Goal: Information Seeking & Learning: Check status

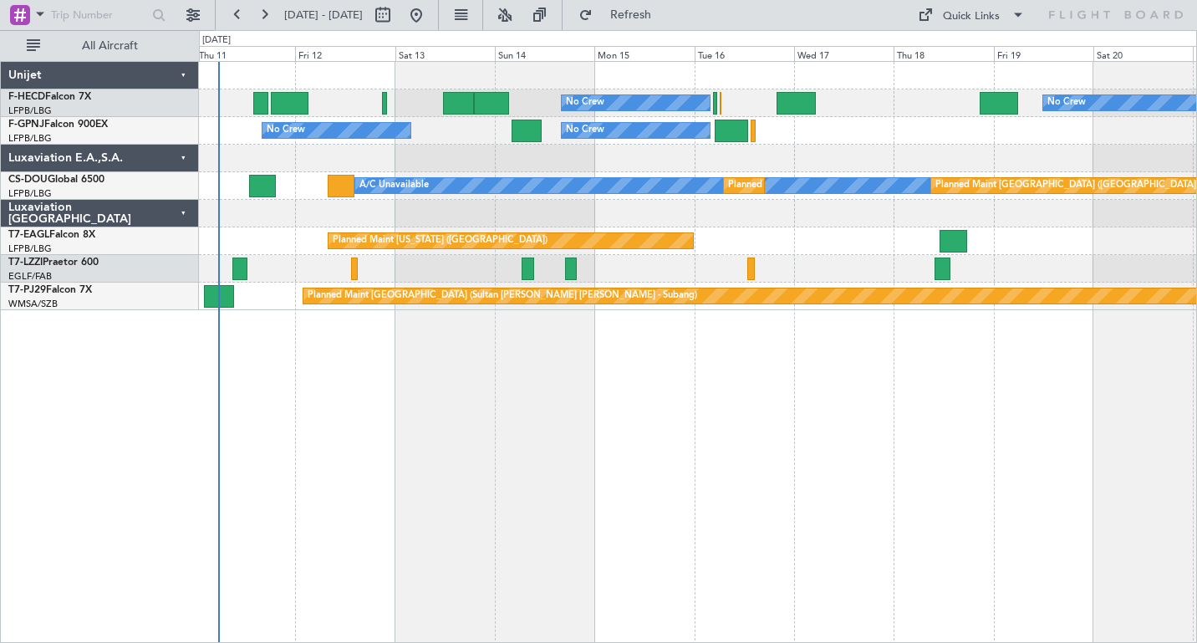
click at [390, 204] on div "No Crew No Crew Planned Maint [GEOGRAPHIC_DATA] ([GEOGRAPHIC_DATA]) No Crew No …" at bounding box center [697, 186] width 997 height 248
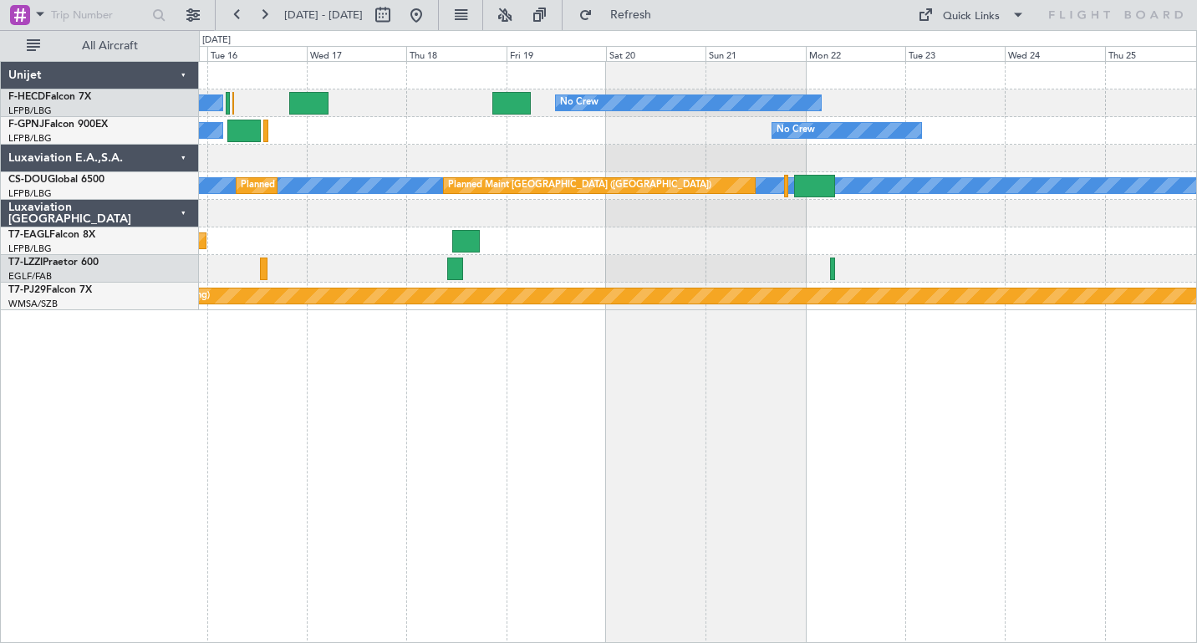
click at [395, 229] on div "No Crew No Crew No Crew No Crew A/C Unavailable Planned Maint [GEOGRAPHIC_DATA]…" at bounding box center [697, 186] width 997 height 248
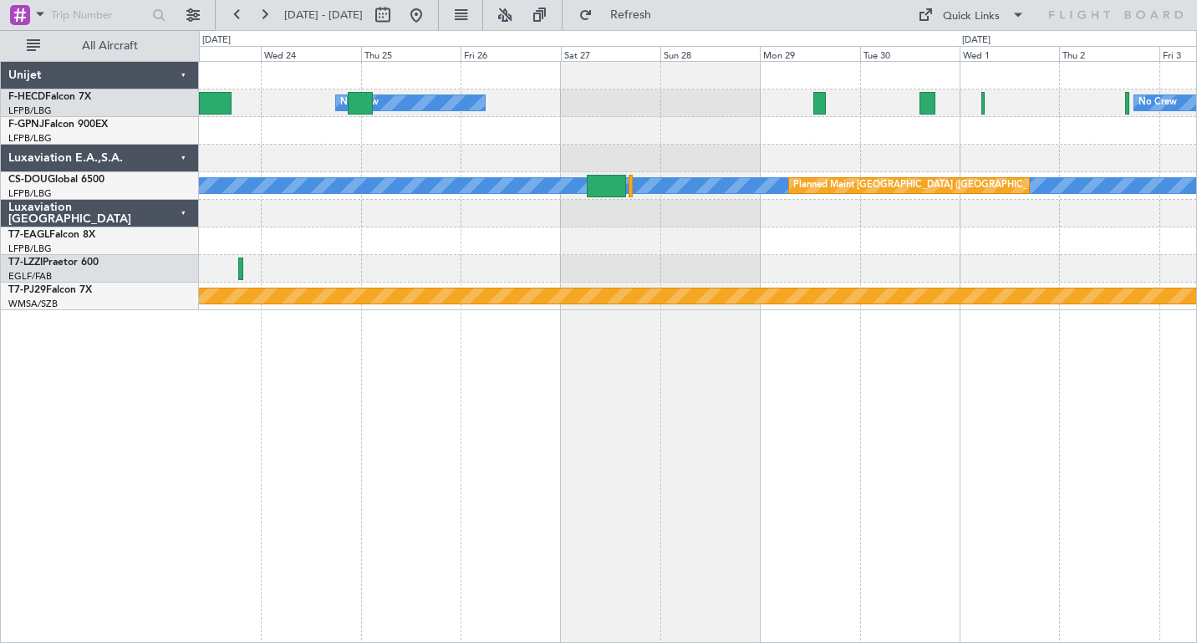
click at [380, 248] on div "No Crew No Crew No Crew No Crew A/C Unavailable Planned Maint [GEOGRAPHIC_DATA]…" at bounding box center [697, 186] width 997 height 248
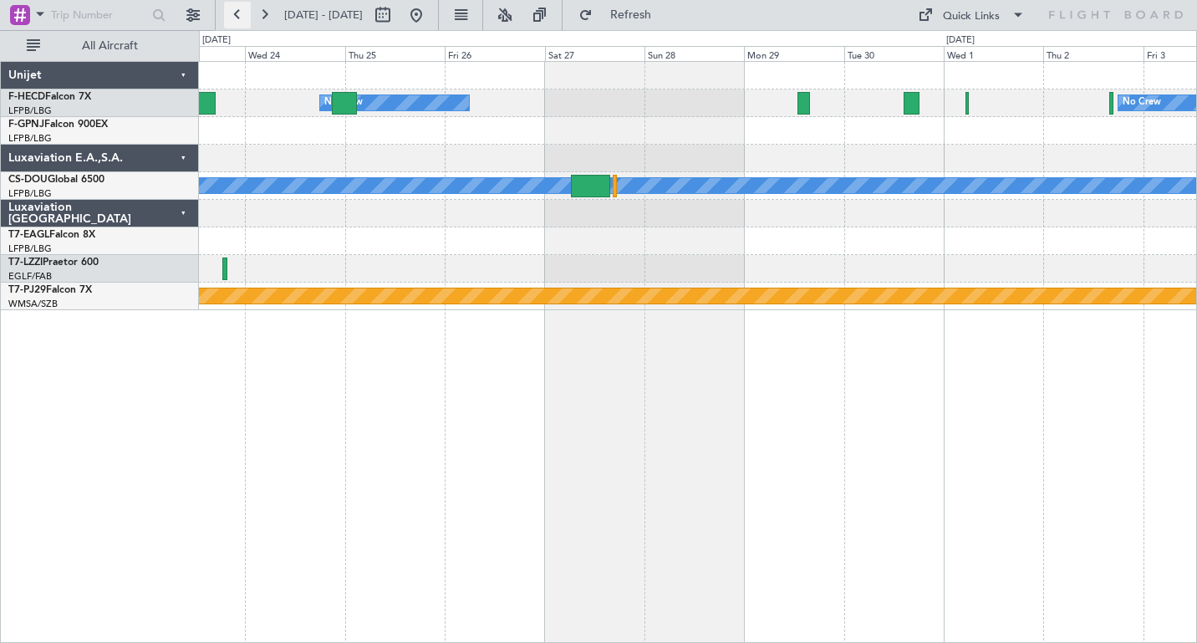
click at [242, 16] on button at bounding box center [237, 15] width 27 height 27
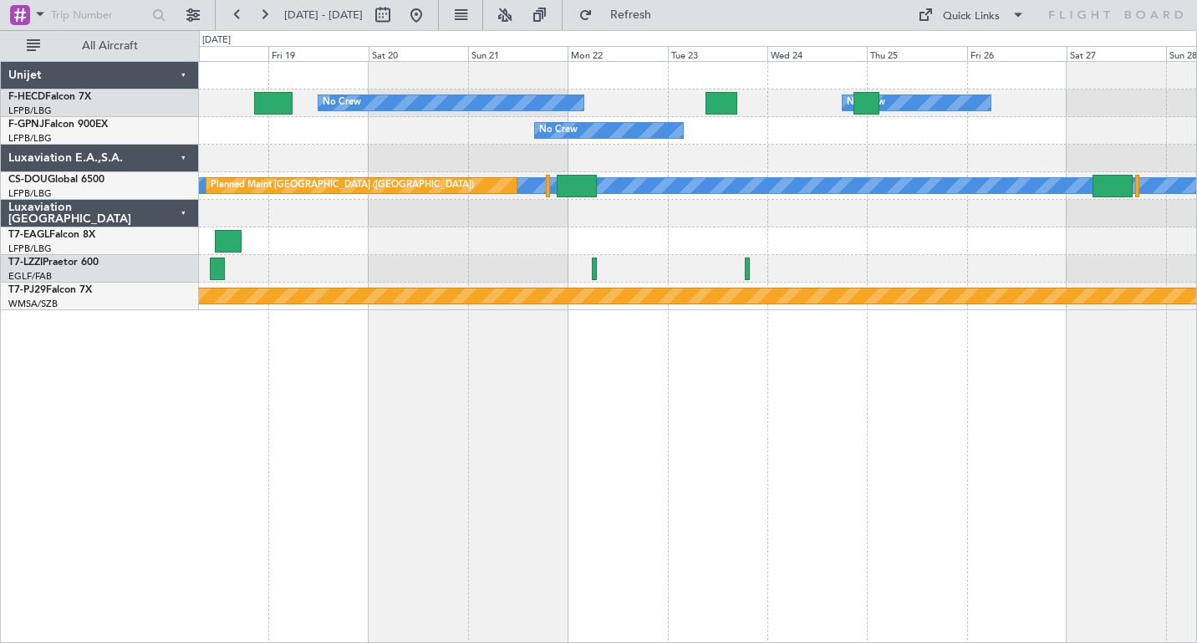
click at [387, 239] on div "No Crew No Crew No Crew No Crew No Crew A/C Unavailable Planned Maint [GEOGRAPH…" at bounding box center [697, 186] width 997 height 248
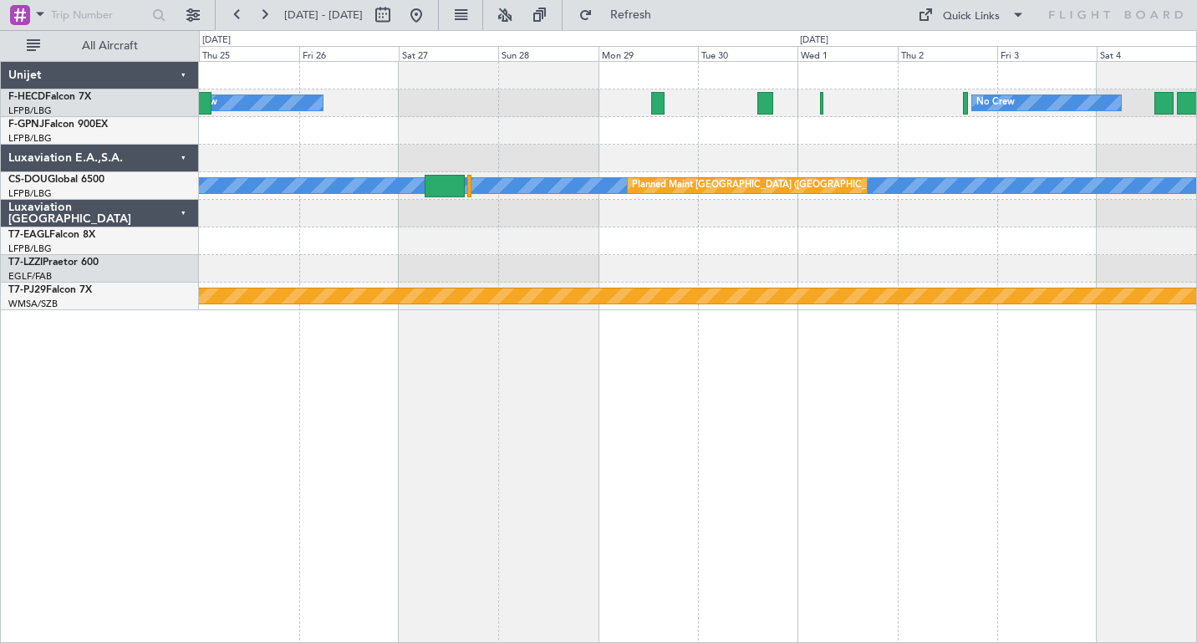
click at [187, 221] on div "No Crew No Crew Planned Maint [GEOGRAPHIC_DATA] ([GEOGRAPHIC_DATA]) No Crew A/C…" at bounding box center [598, 336] width 1197 height 613
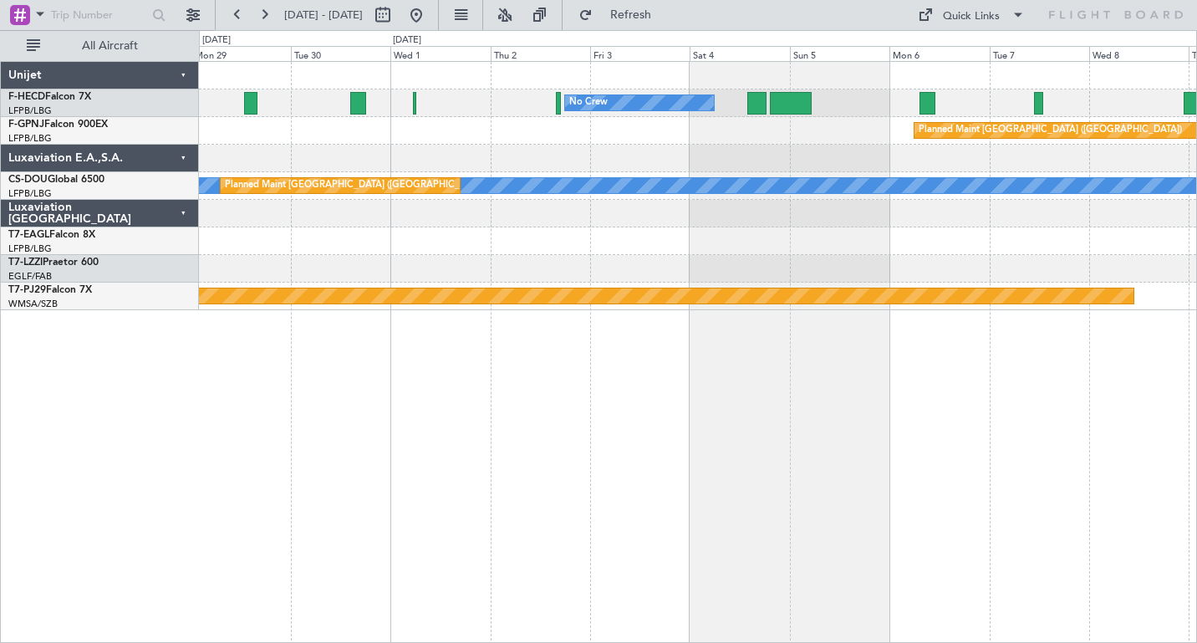
click at [427, 268] on div "No Crew No Crew Planned Maint [GEOGRAPHIC_DATA] ([GEOGRAPHIC_DATA]) A/C Unavail…" at bounding box center [697, 186] width 997 height 248
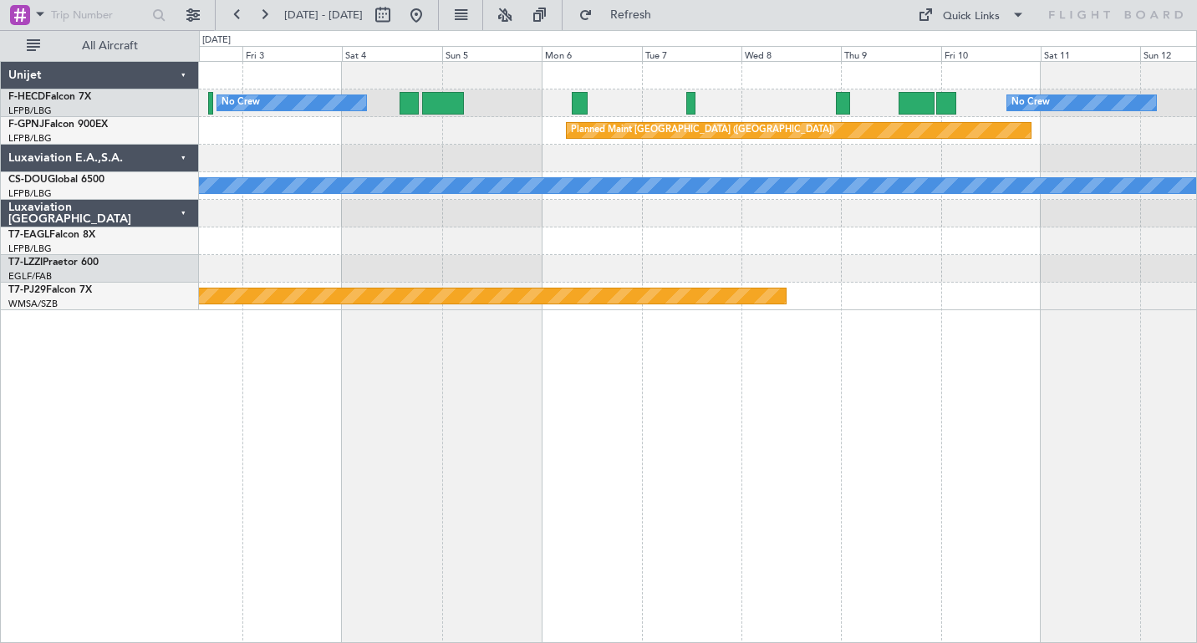
click at [569, 195] on div "No Crew No Crew Planned Maint [GEOGRAPHIC_DATA] ([GEOGRAPHIC_DATA]) Planned Mai…" at bounding box center [697, 186] width 997 height 248
click at [271, 18] on button at bounding box center [264, 15] width 27 height 27
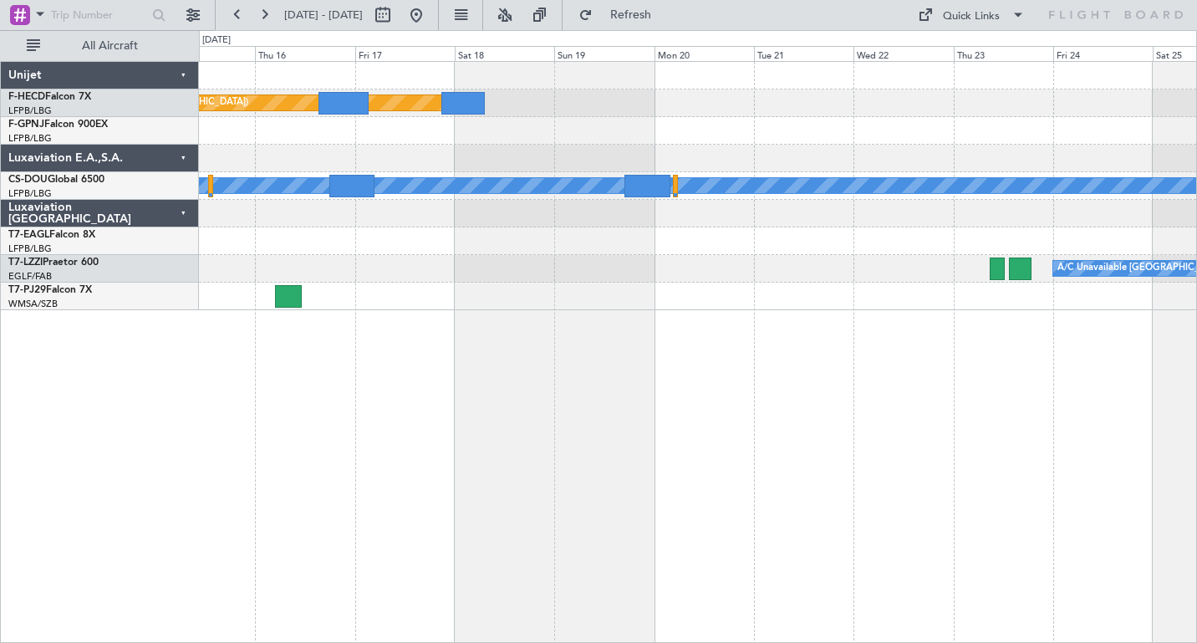
click at [360, 138] on div at bounding box center [697, 131] width 997 height 28
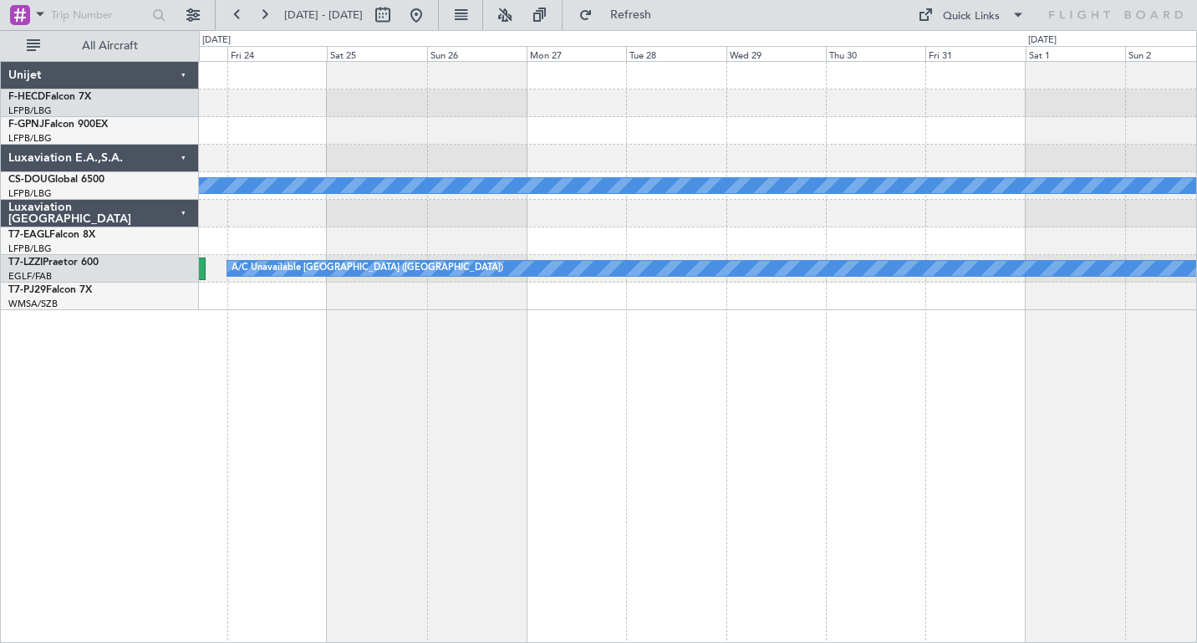
click at [463, 130] on div at bounding box center [697, 131] width 997 height 28
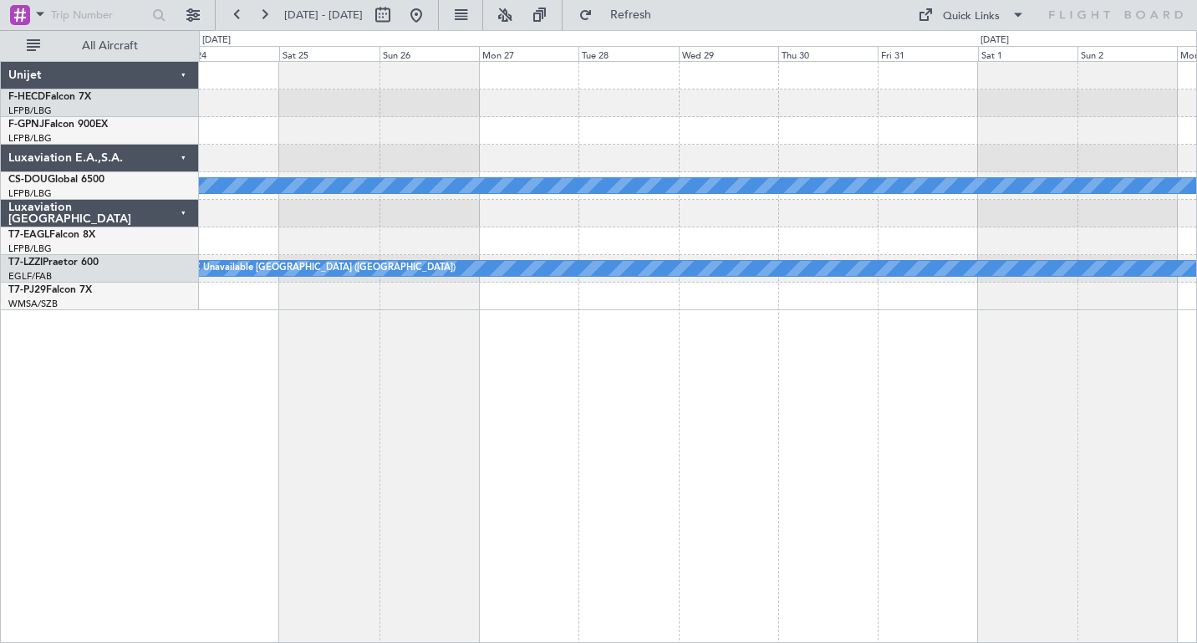
click at [405, 142] on div at bounding box center [697, 131] width 997 height 28
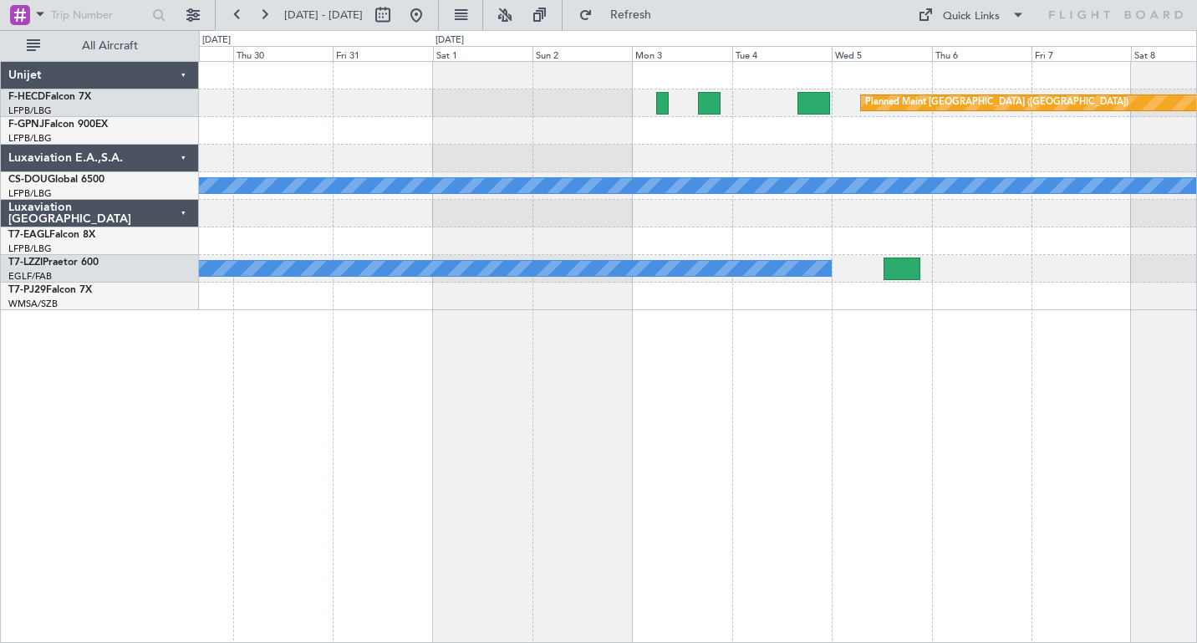
click at [613, 171] on div "Planned Maint [GEOGRAPHIC_DATA] ([GEOGRAPHIC_DATA]) A/C Unavailable A/C Unavail…" at bounding box center [697, 186] width 997 height 248
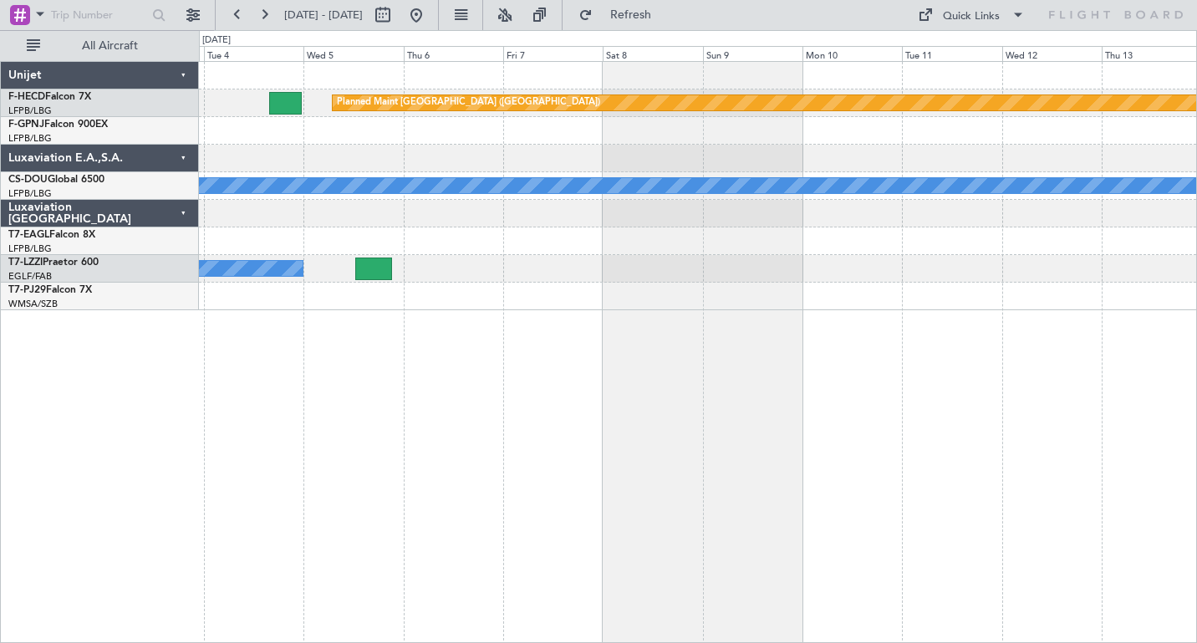
click at [272, 127] on div "Planned Maint [GEOGRAPHIC_DATA] ([GEOGRAPHIC_DATA]) A/C Unavailable A/C Unavail…" at bounding box center [697, 186] width 997 height 248
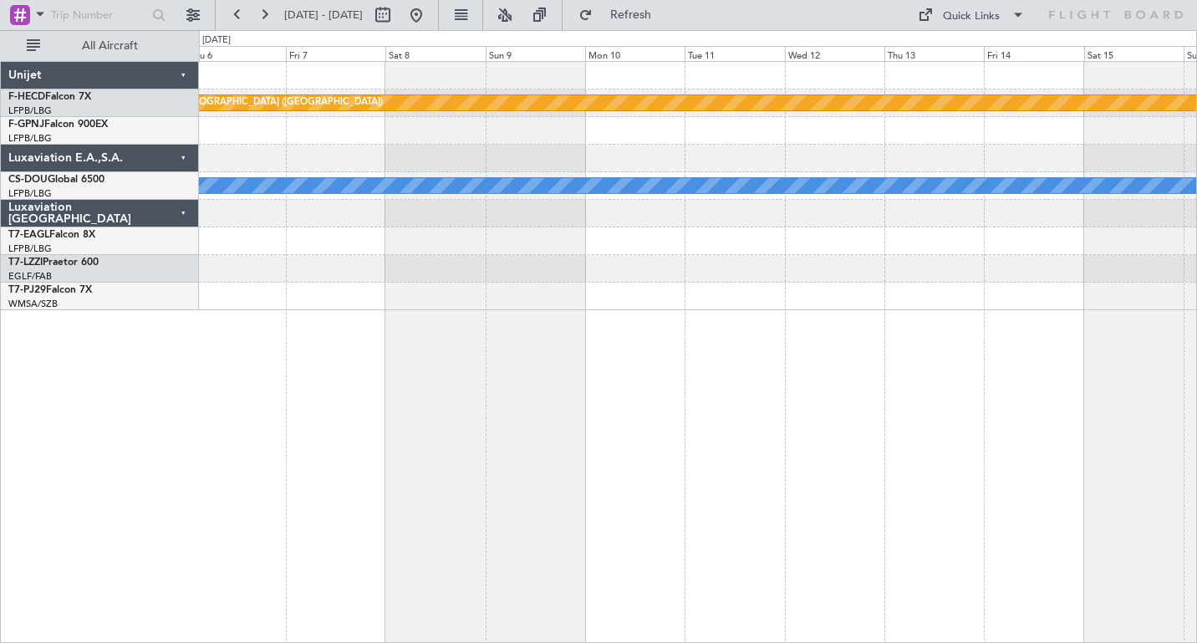
click at [672, 140] on div at bounding box center [697, 131] width 997 height 28
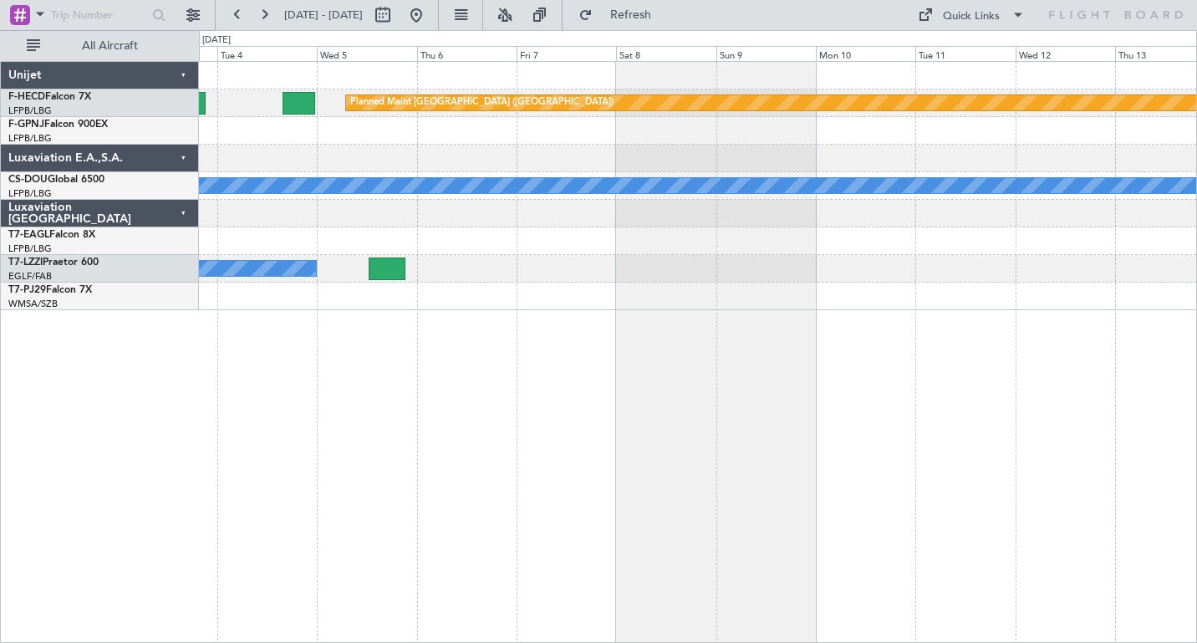
click at [705, 150] on div "Planned Maint [GEOGRAPHIC_DATA] ([GEOGRAPHIC_DATA]) A/C Unavailable A/C Unavail…" at bounding box center [697, 186] width 997 height 248
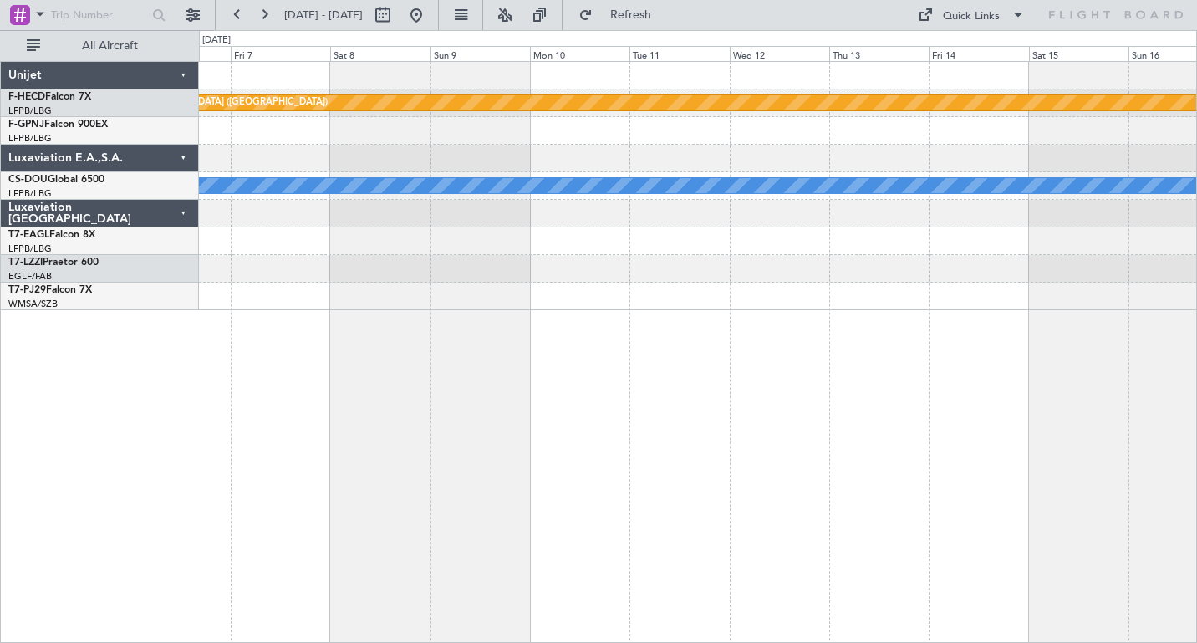
click at [516, 149] on div at bounding box center [697, 159] width 997 height 28
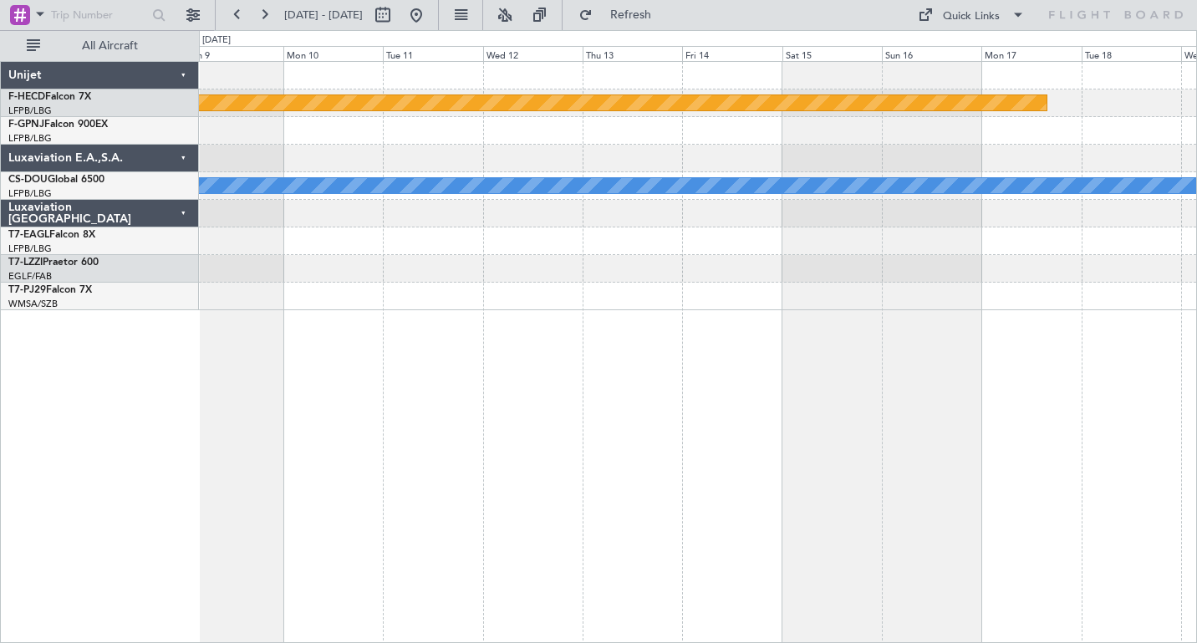
click at [525, 124] on div at bounding box center [697, 131] width 997 height 28
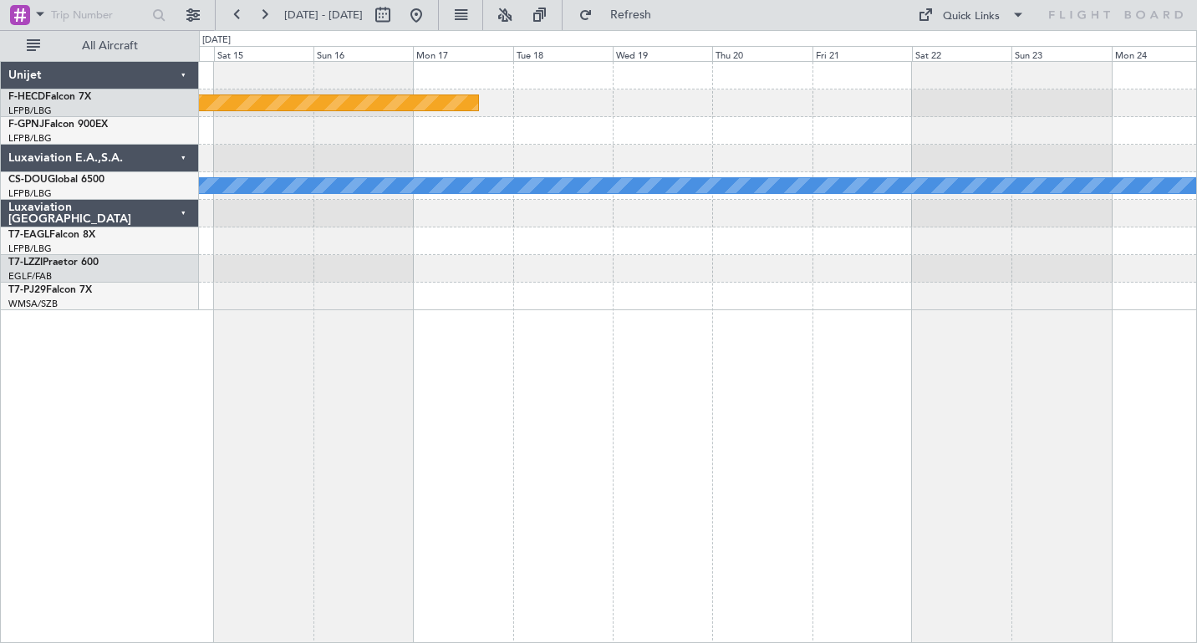
click at [276, 122] on div at bounding box center [697, 131] width 997 height 28
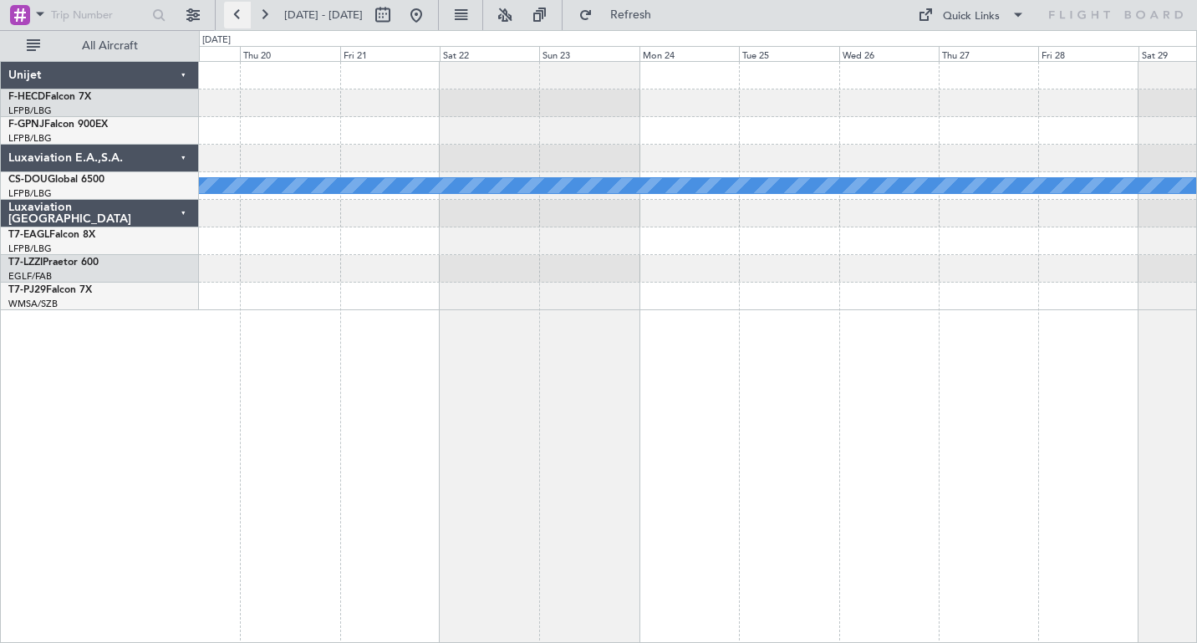
click at [234, 12] on button at bounding box center [237, 15] width 27 height 27
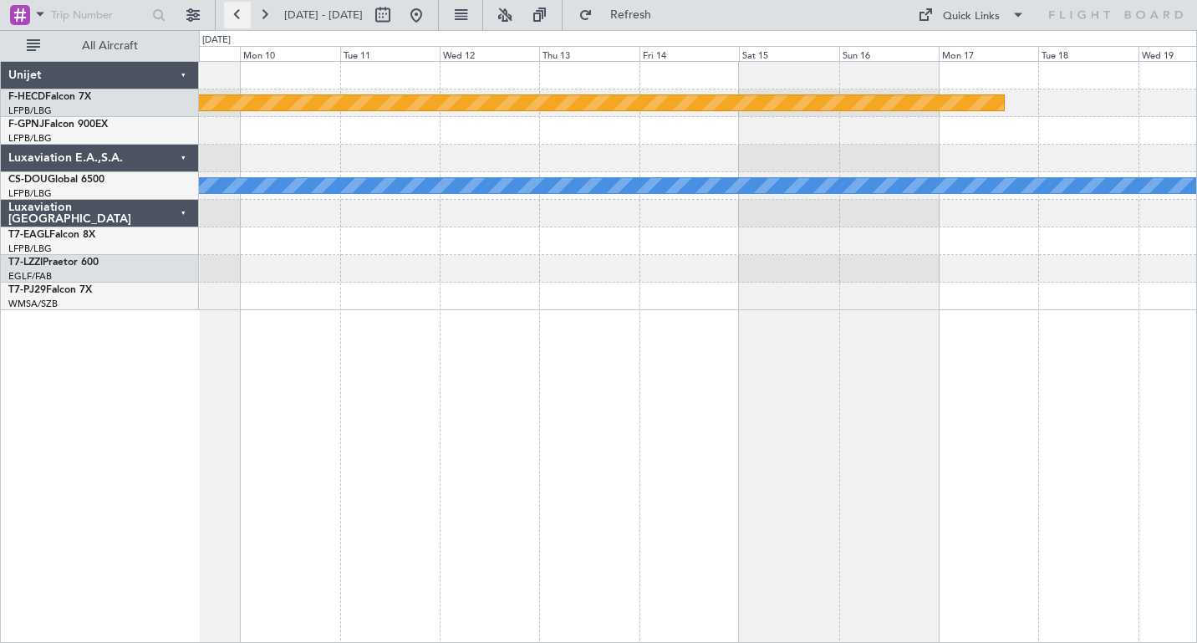
click at [234, 12] on button at bounding box center [237, 15] width 27 height 27
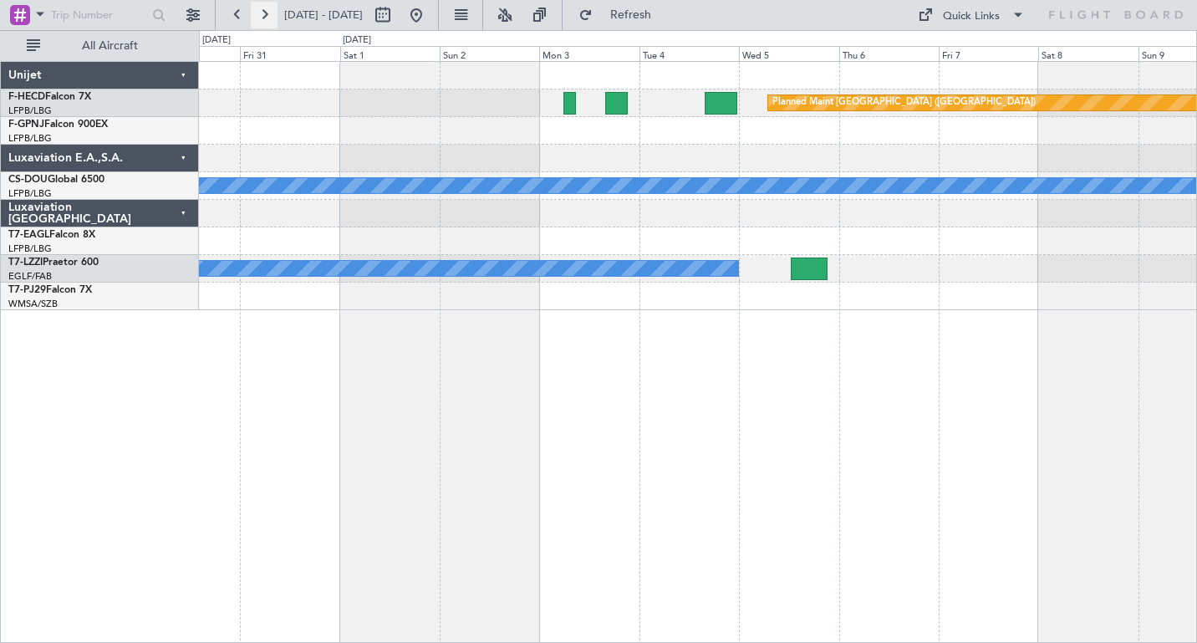
click at [266, 18] on button at bounding box center [264, 15] width 27 height 27
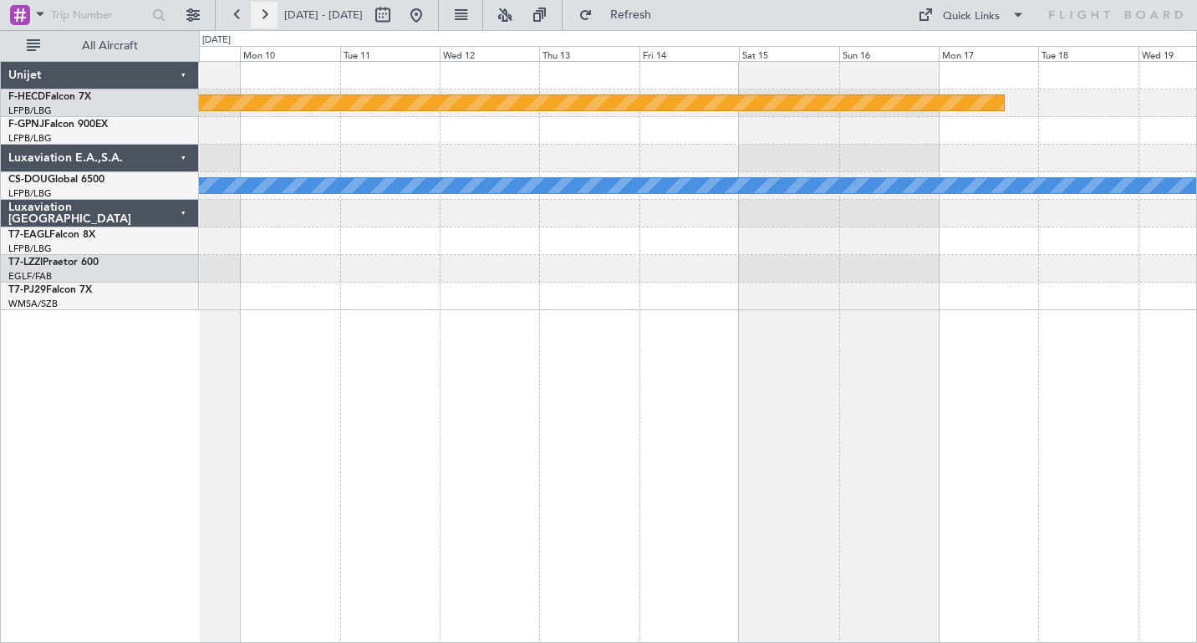
click at [266, 18] on button at bounding box center [264, 15] width 27 height 27
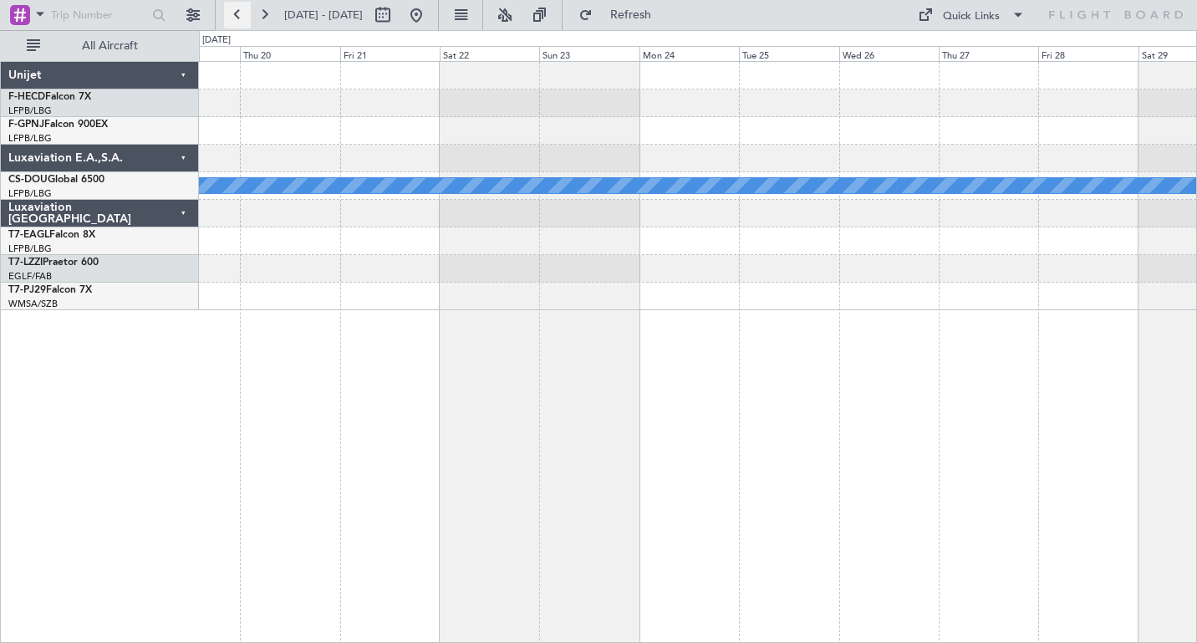
click at [235, 9] on button at bounding box center [237, 15] width 27 height 27
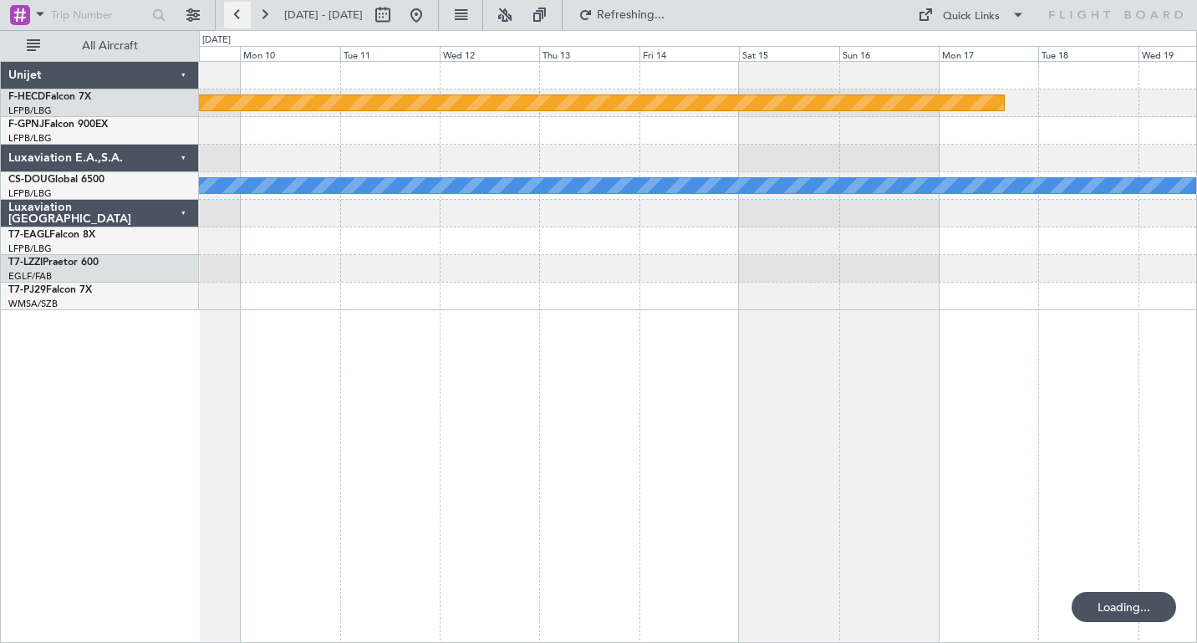
click at [235, 9] on button at bounding box center [237, 15] width 27 height 27
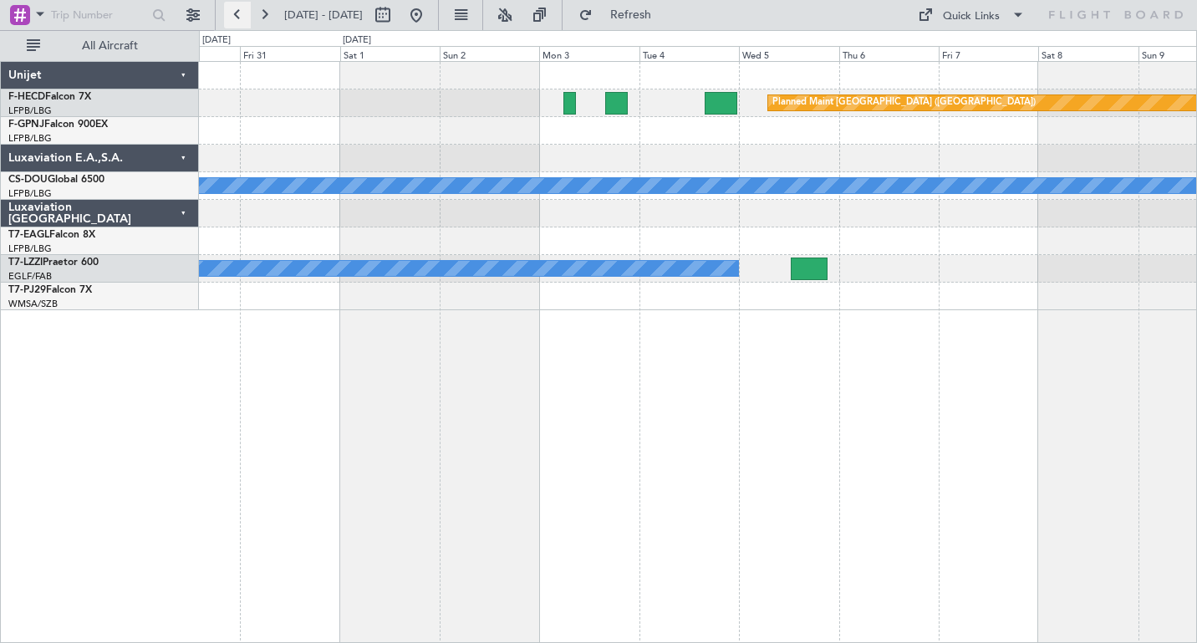
click at [235, 9] on button at bounding box center [237, 15] width 27 height 27
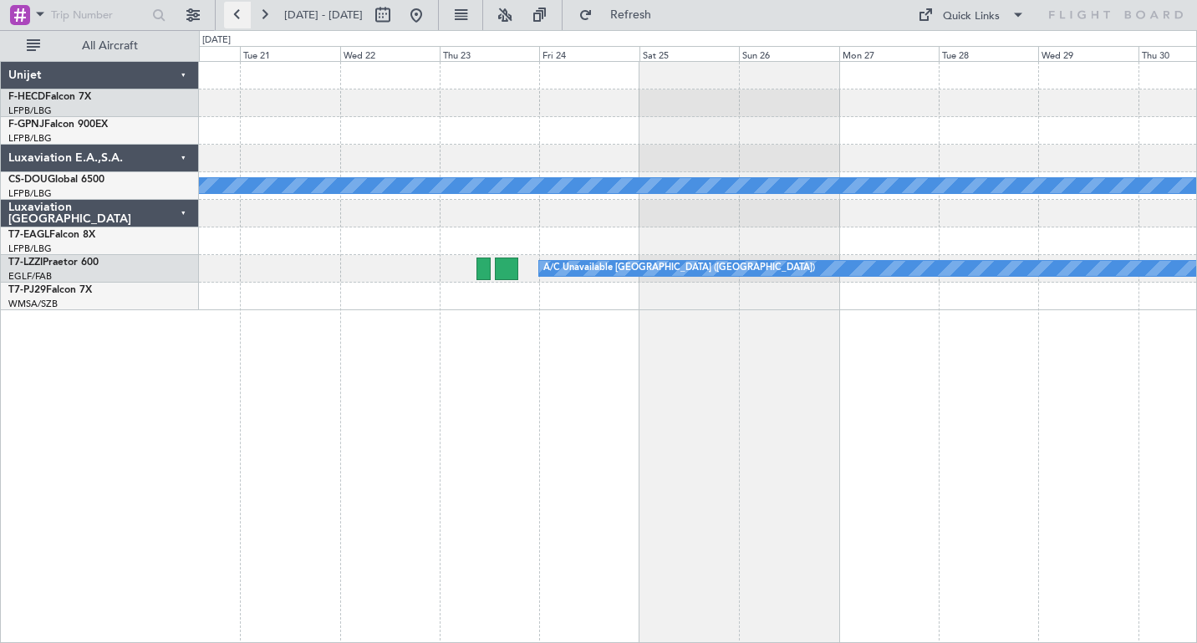
click at [235, 9] on button at bounding box center [237, 15] width 27 height 27
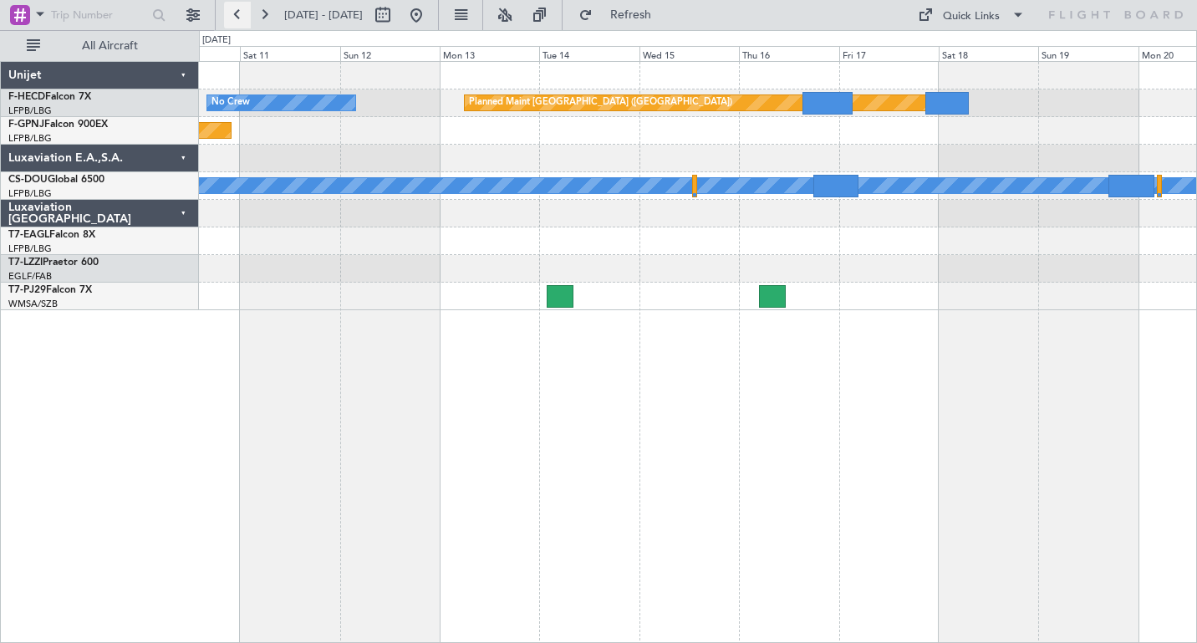
click at [231, 10] on button at bounding box center [237, 15] width 27 height 27
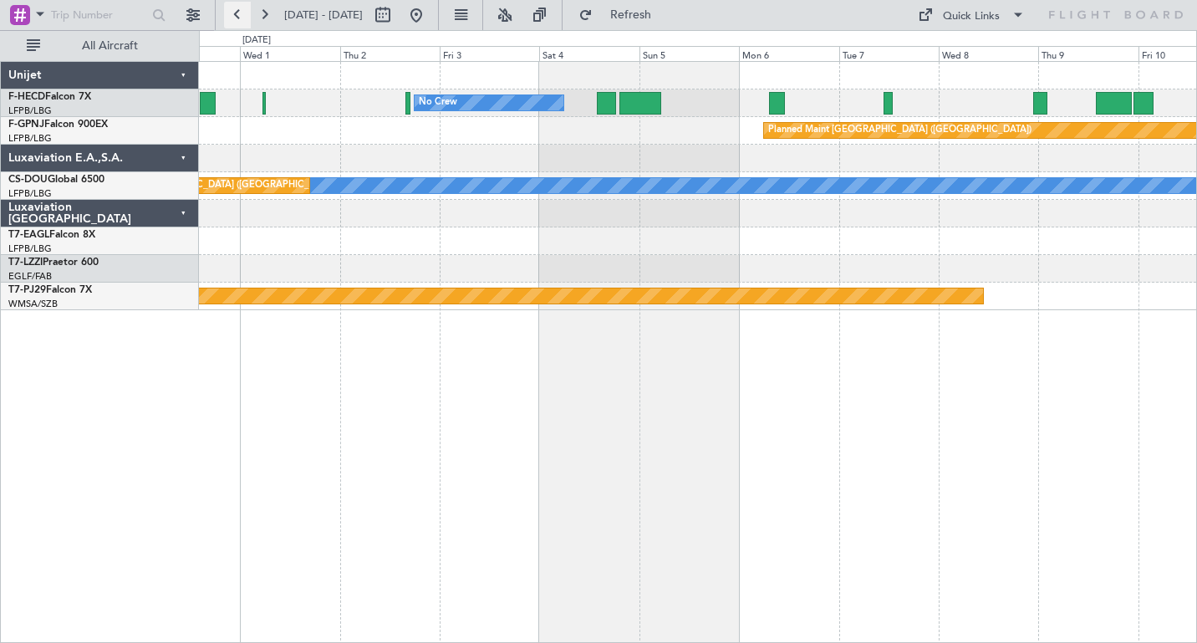
click at [237, 18] on button at bounding box center [237, 15] width 27 height 27
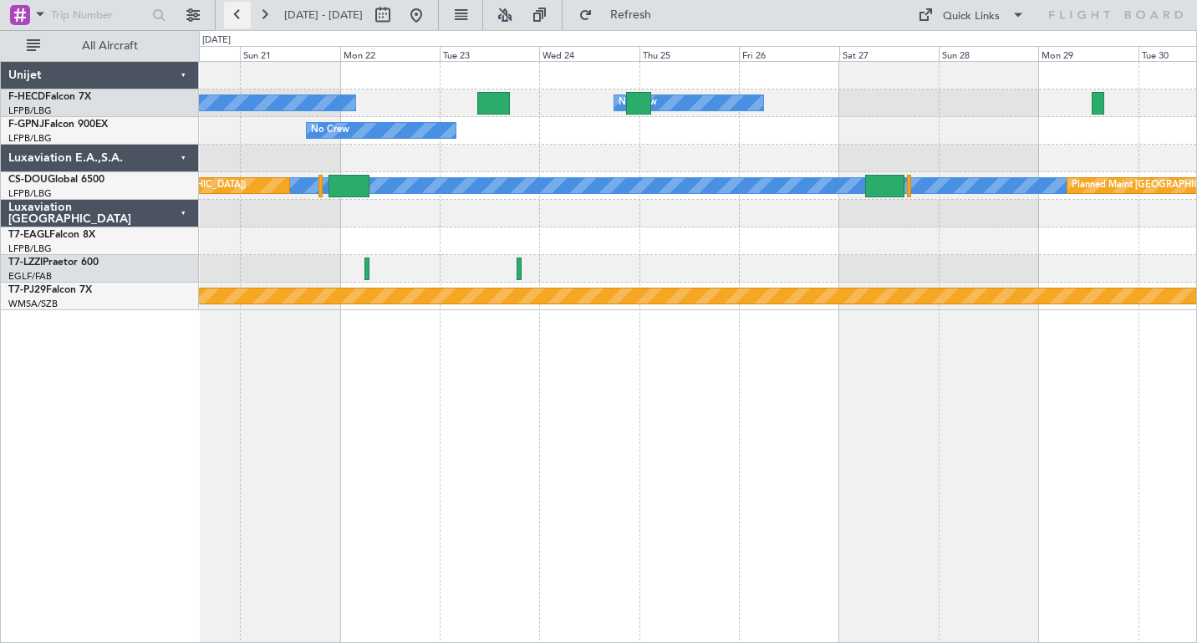
click at [231, 18] on button at bounding box center [237, 15] width 27 height 27
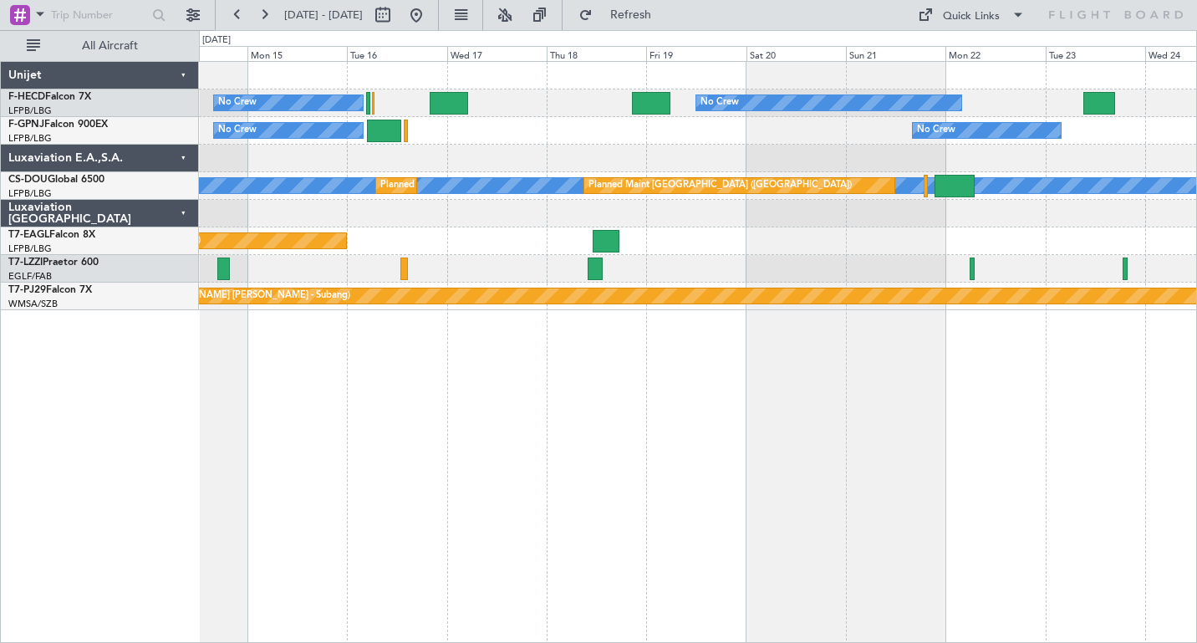
click at [546, 212] on div "No Crew No Crew No Crew No Crew No Crew No Crew A/C Unavailable Planned Maint […" at bounding box center [697, 186] width 997 height 248
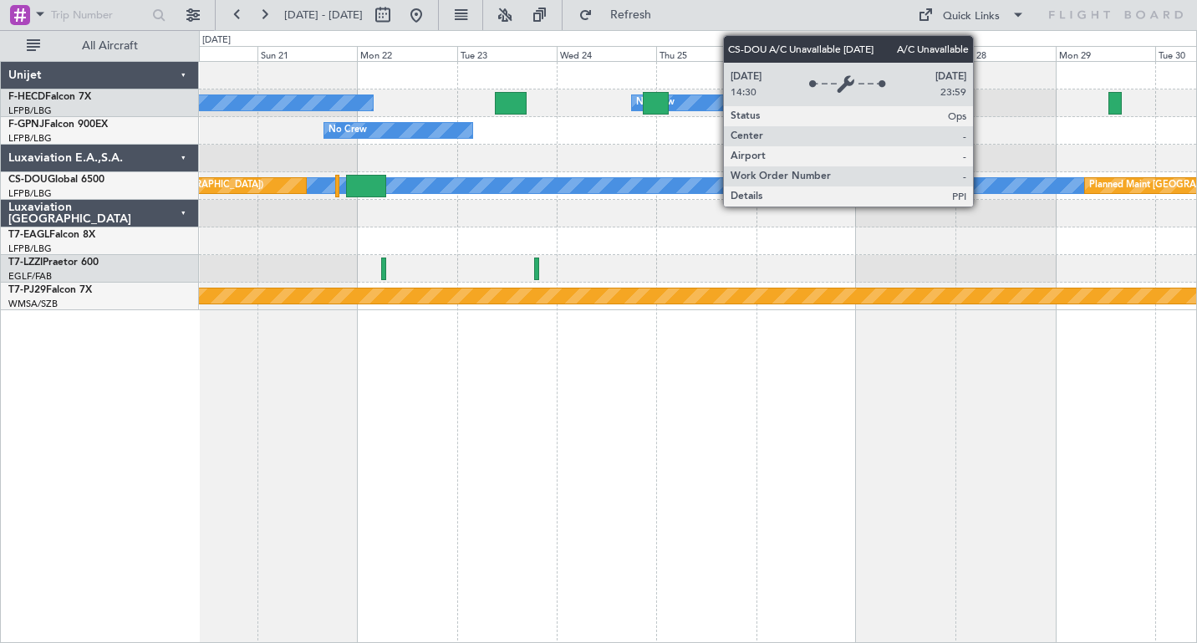
click at [552, 131] on div "No Crew" at bounding box center [697, 131] width 997 height 28
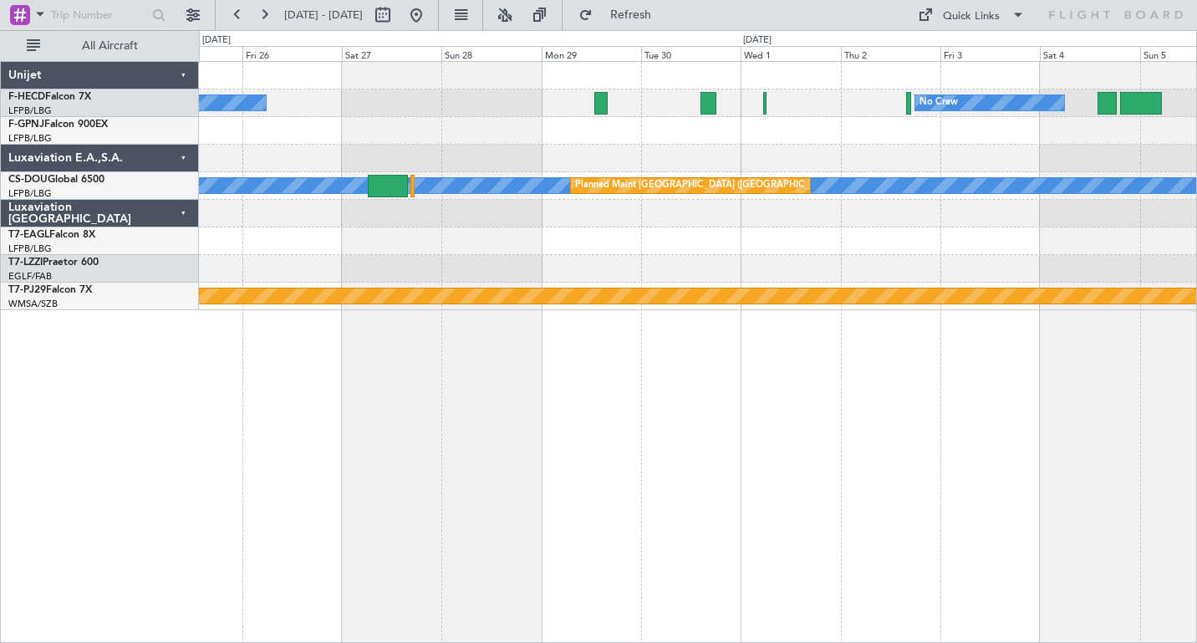
click at [352, 155] on div "No Crew No Crew Planned Maint [GEOGRAPHIC_DATA] ([GEOGRAPHIC_DATA]) No Crew A/C…" at bounding box center [697, 186] width 997 height 248
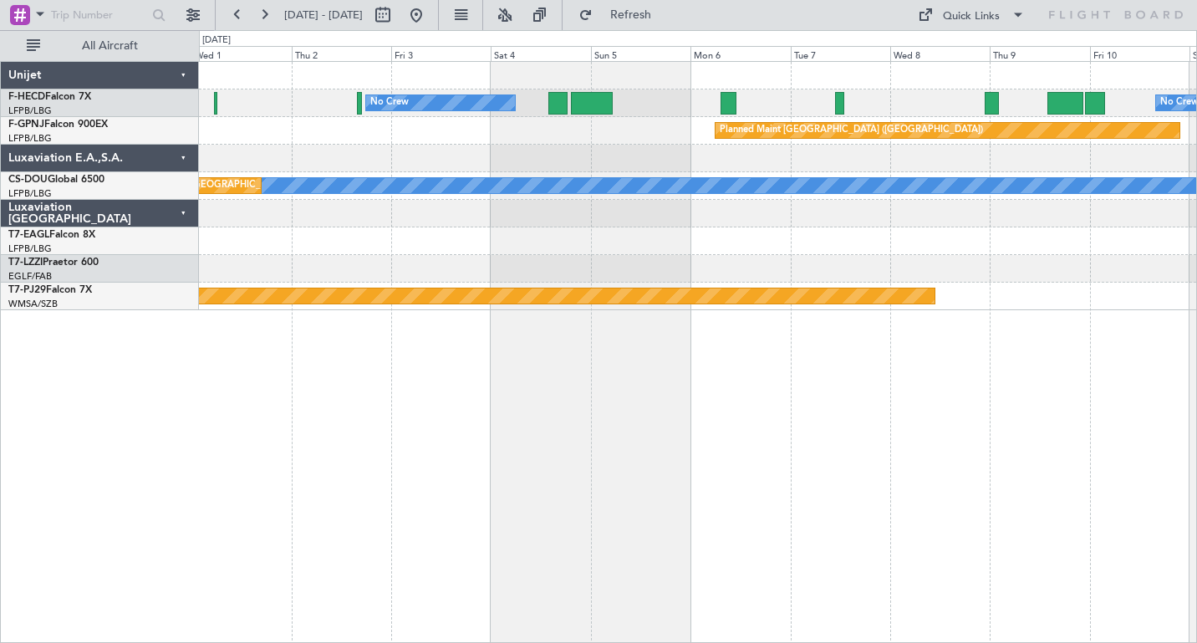
click at [435, 144] on div "Planned Maint [GEOGRAPHIC_DATA] ([GEOGRAPHIC_DATA])" at bounding box center [697, 131] width 997 height 28
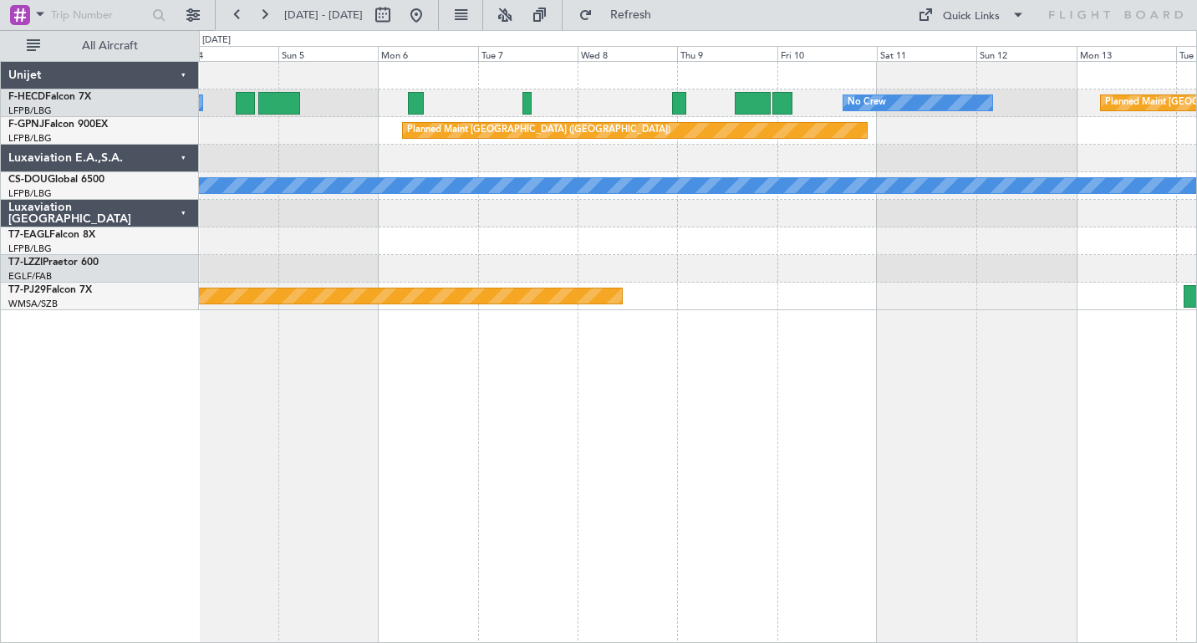
click at [528, 165] on div at bounding box center [697, 159] width 997 height 28
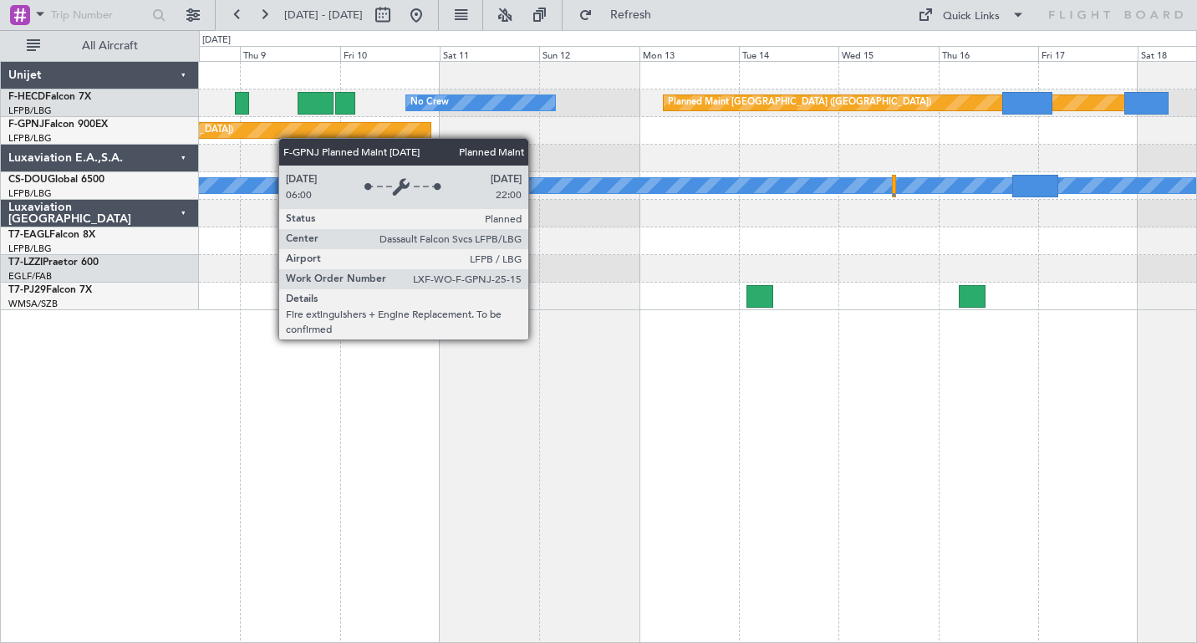
click at [211, 135] on div "No Crew Planned Maint [GEOGRAPHIC_DATA] ([GEOGRAPHIC_DATA]) Planned Maint [GEOG…" at bounding box center [697, 186] width 997 height 248
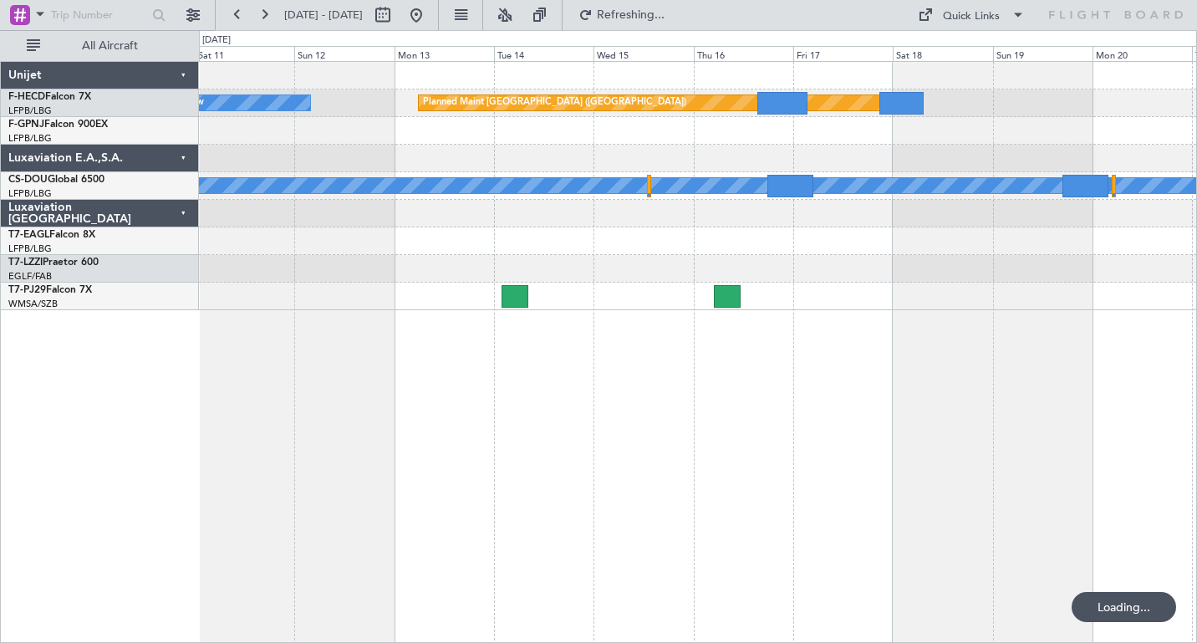
click at [320, 117] on div "Planned Maint [GEOGRAPHIC_DATA] ([GEOGRAPHIC_DATA])" at bounding box center [697, 131] width 997 height 28
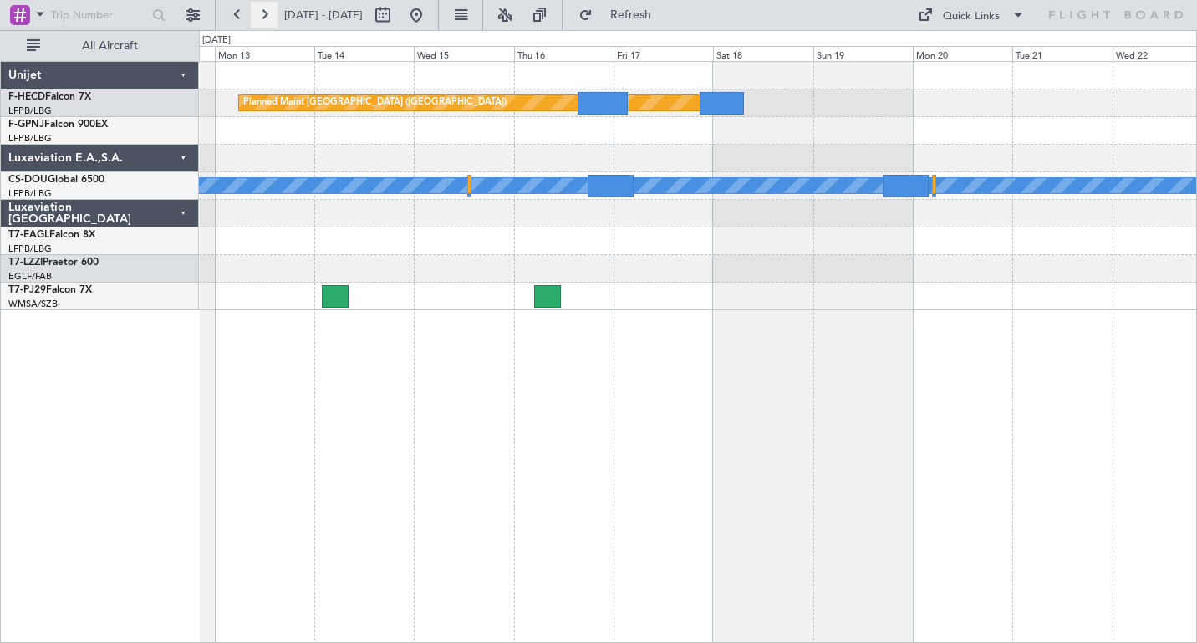
click at [269, 13] on button at bounding box center [264, 15] width 27 height 27
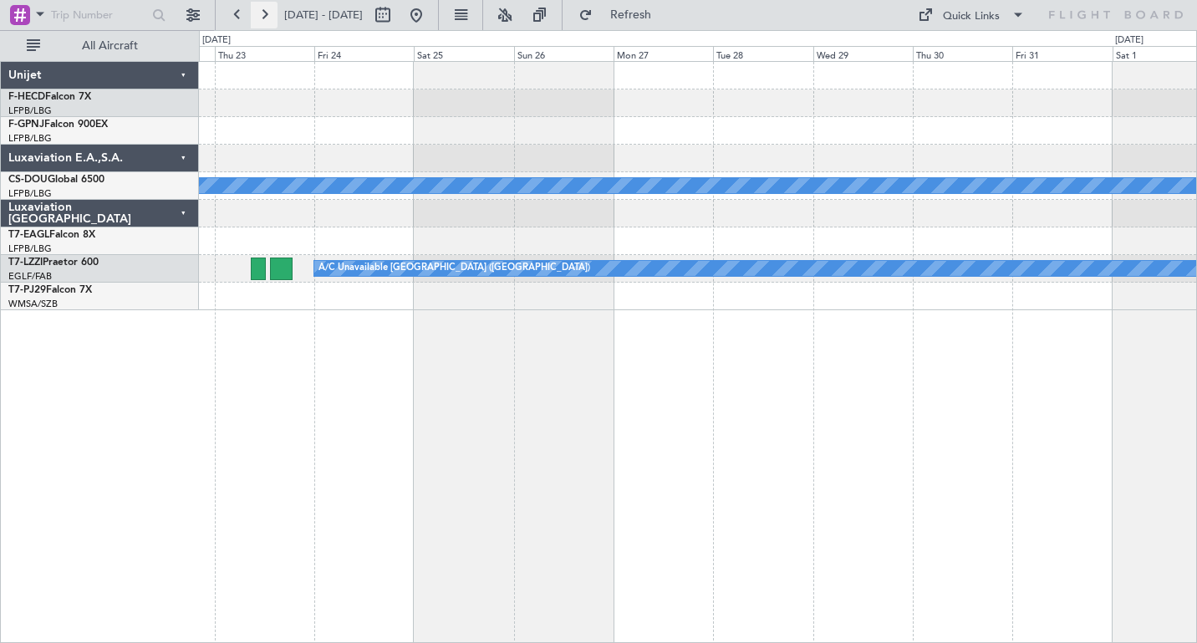
click at [269, 13] on button at bounding box center [264, 15] width 27 height 27
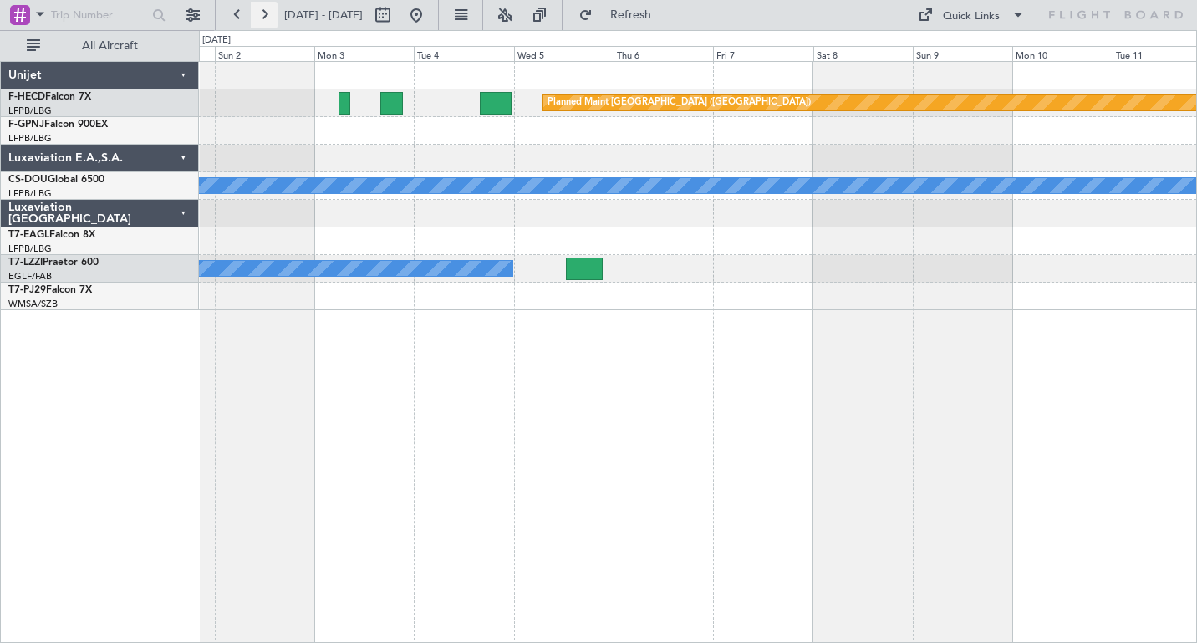
click at [265, 19] on button at bounding box center [264, 15] width 27 height 27
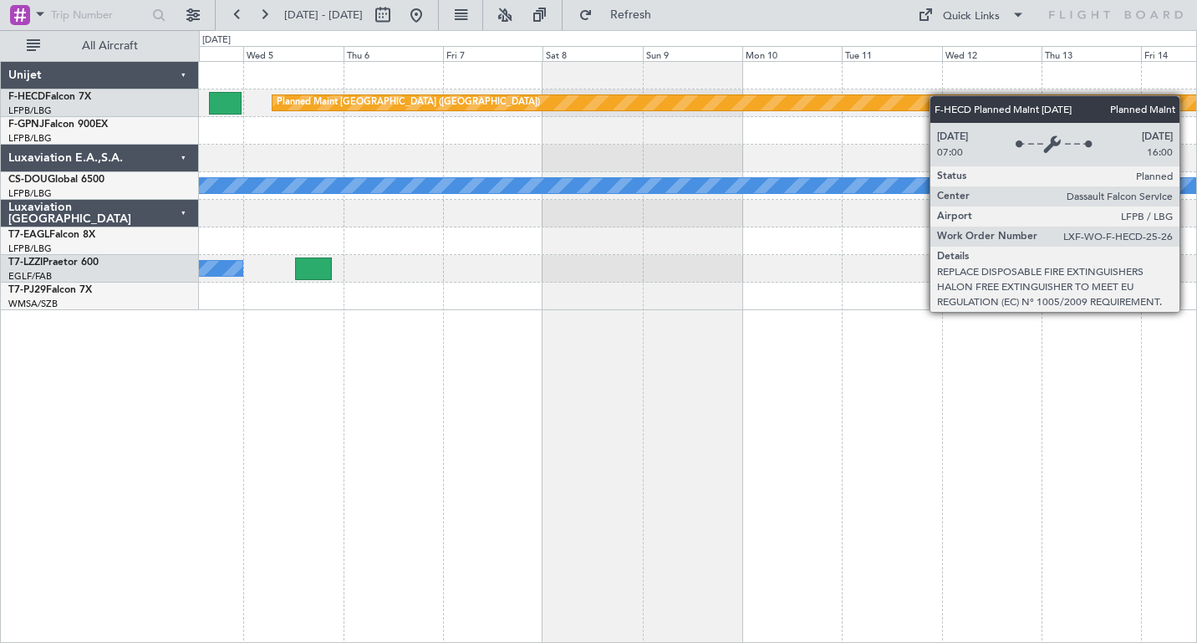
click at [1166, 115] on div "Planned Maint [GEOGRAPHIC_DATA] ([GEOGRAPHIC_DATA]) A/C Unavailable A/C Unavail…" at bounding box center [697, 186] width 997 height 248
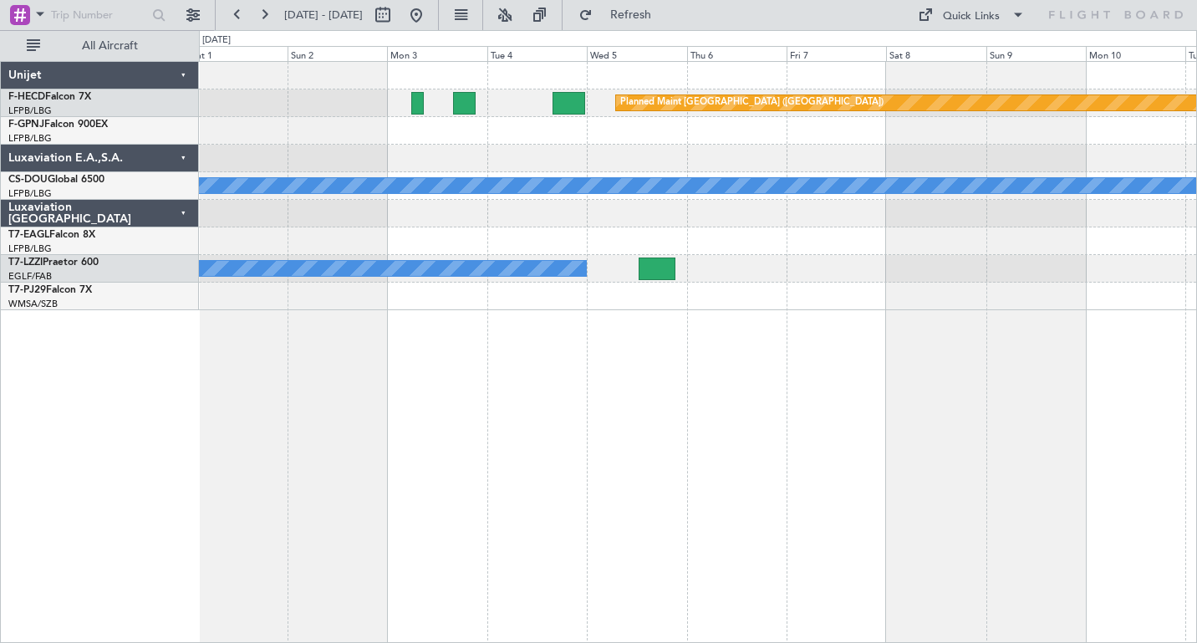
click at [663, 142] on div "Planned Maint [GEOGRAPHIC_DATA] ([GEOGRAPHIC_DATA]) A/C Unavailable A/C Unavail…" at bounding box center [697, 186] width 997 height 248
click at [234, 17] on button at bounding box center [237, 15] width 27 height 27
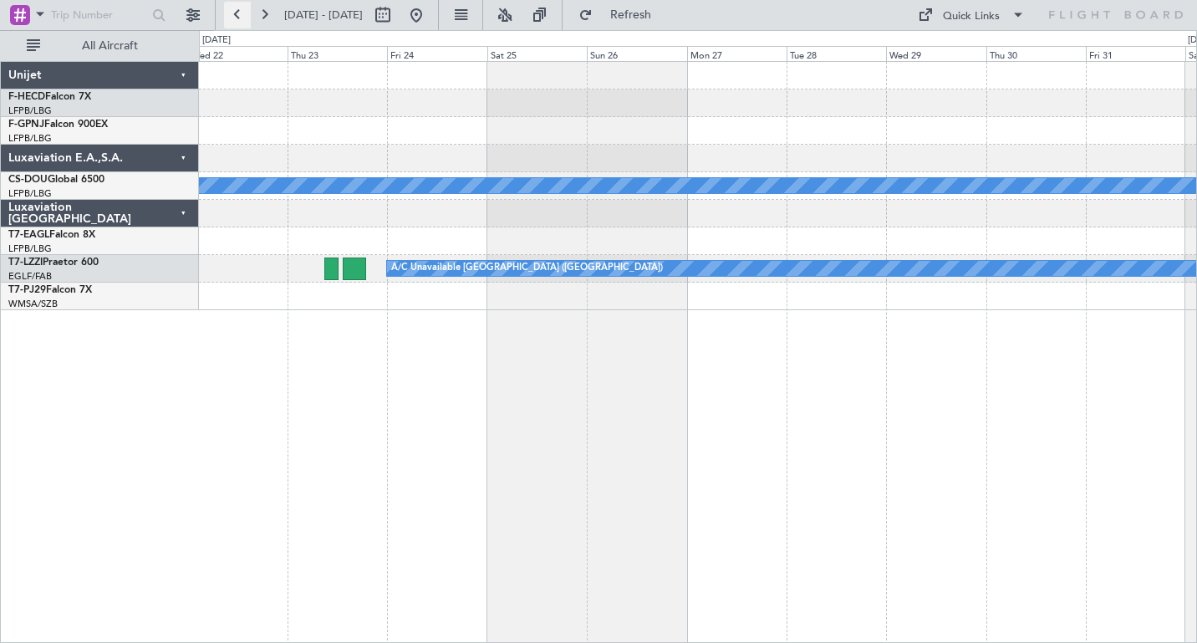
click at [234, 17] on button at bounding box center [237, 15] width 27 height 27
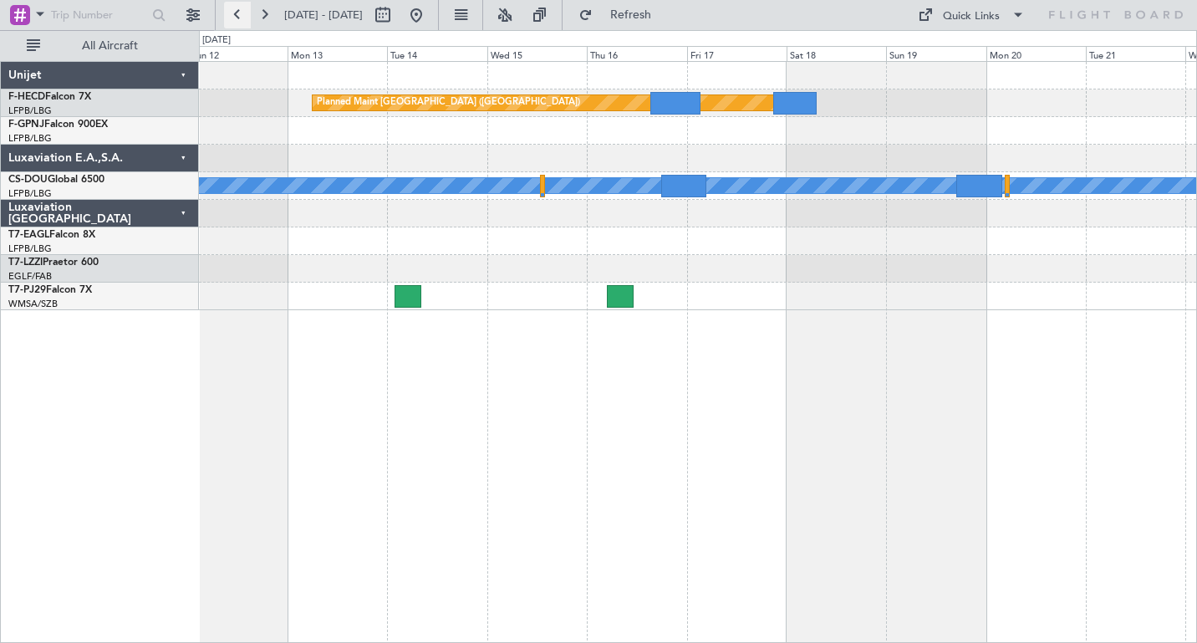
click at [234, 17] on button at bounding box center [237, 15] width 27 height 27
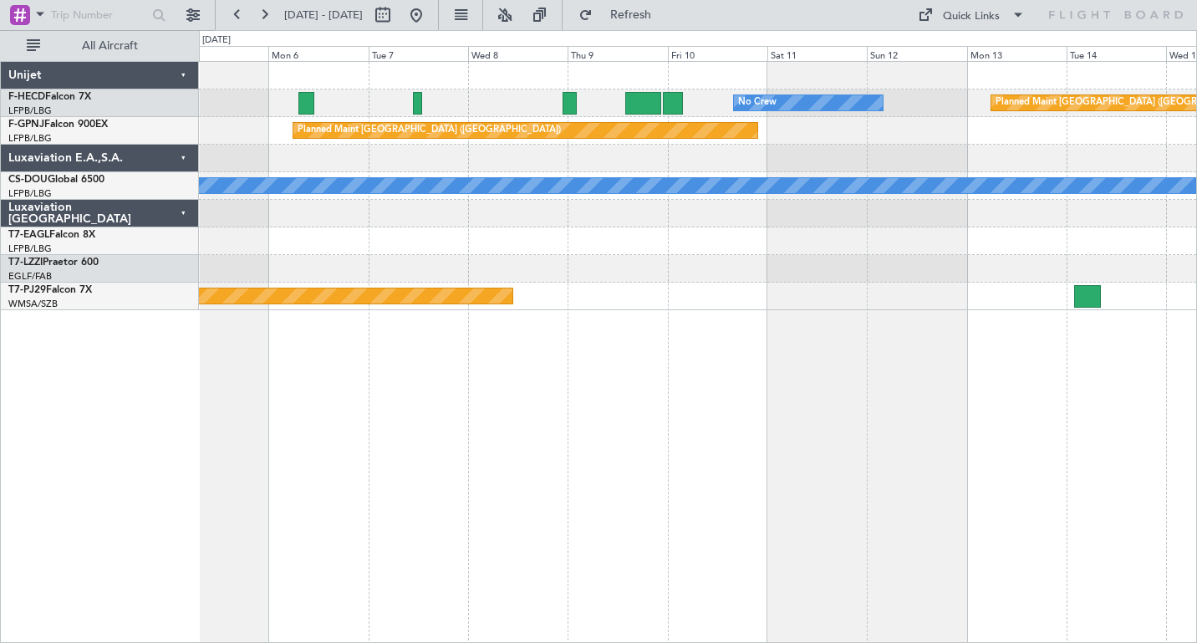
click at [369, 163] on div at bounding box center [697, 159] width 997 height 28
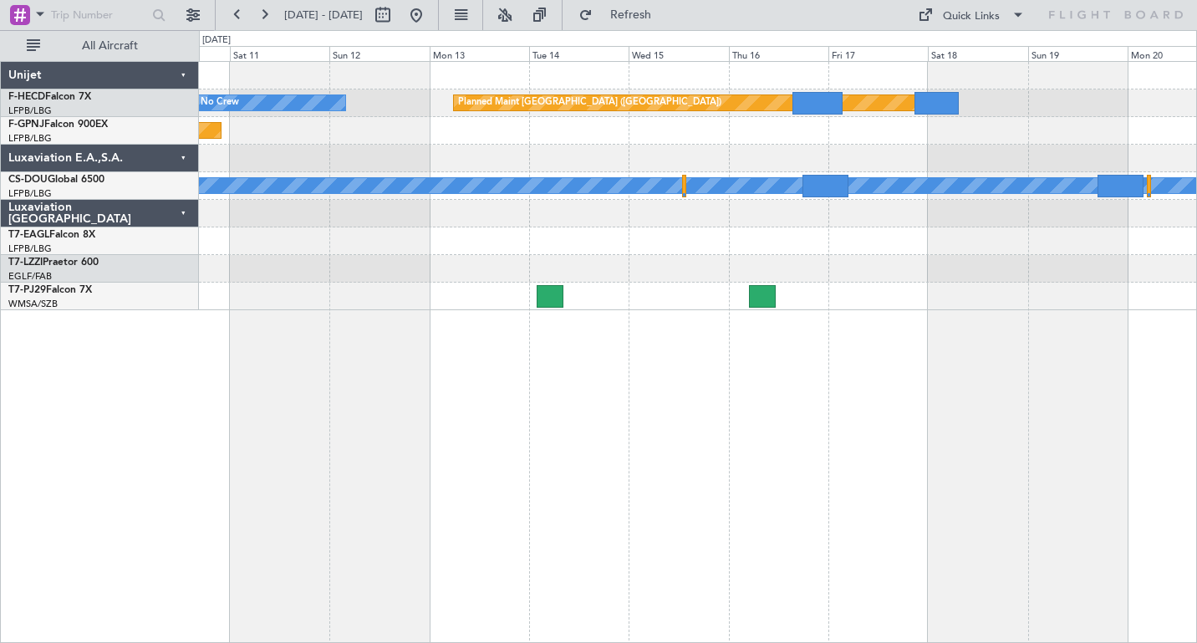
click at [488, 171] on div "No Crew Planned Maint [GEOGRAPHIC_DATA] ([GEOGRAPHIC_DATA]) Planned Maint [GEOG…" at bounding box center [697, 186] width 997 height 248
click at [262, 14] on button at bounding box center [264, 15] width 27 height 27
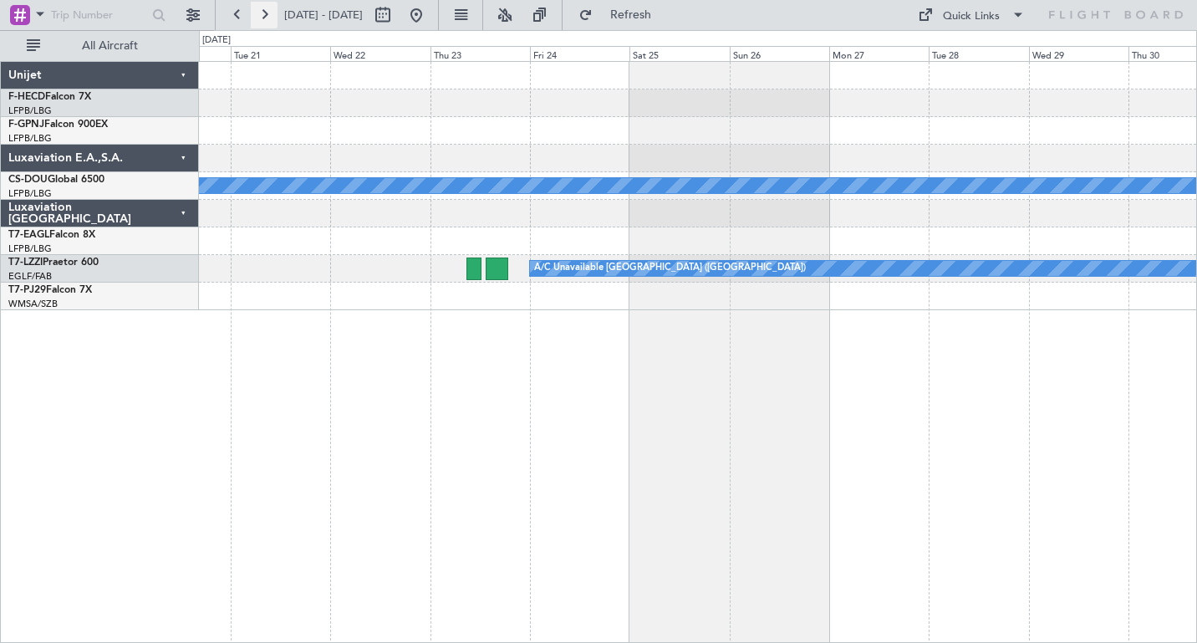
click at [262, 14] on button at bounding box center [264, 15] width 27 height 27
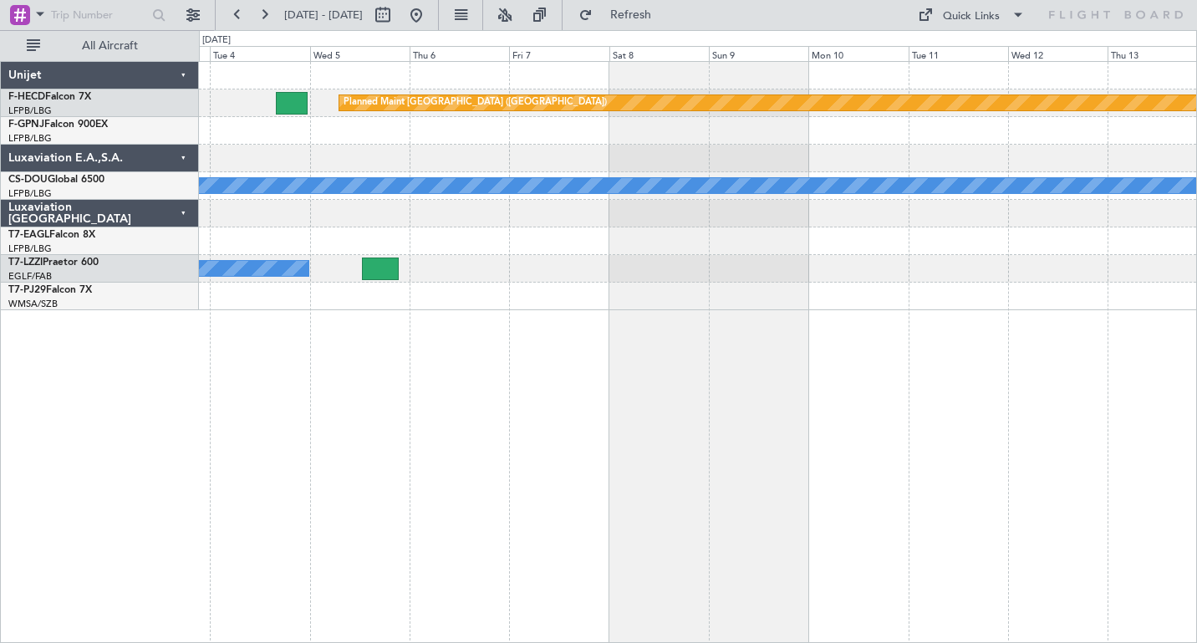
click at [450, 137] on div "Planned Maint [GEOGRAPHIC_DATA] ([GEOGRAPHIC_DATA]) A/C Unavailable A/C Unavail…" at bounding box center [697, 186] width 997 height 248
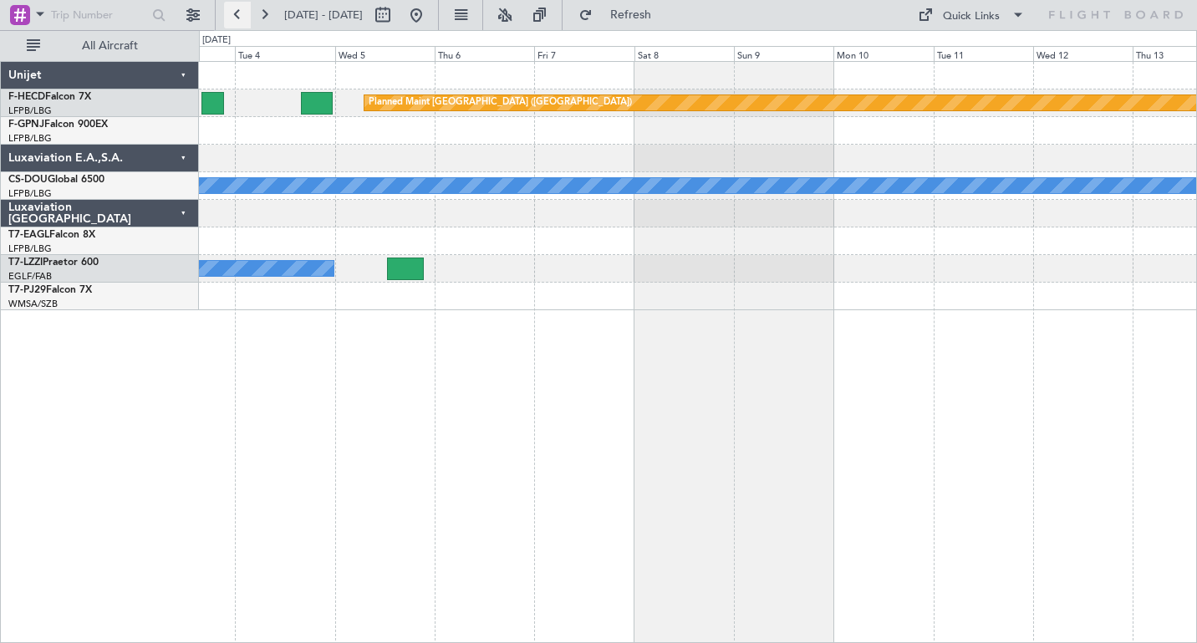
click at [234, 10] on button at bounding box center [237, 15] width 27 height 27
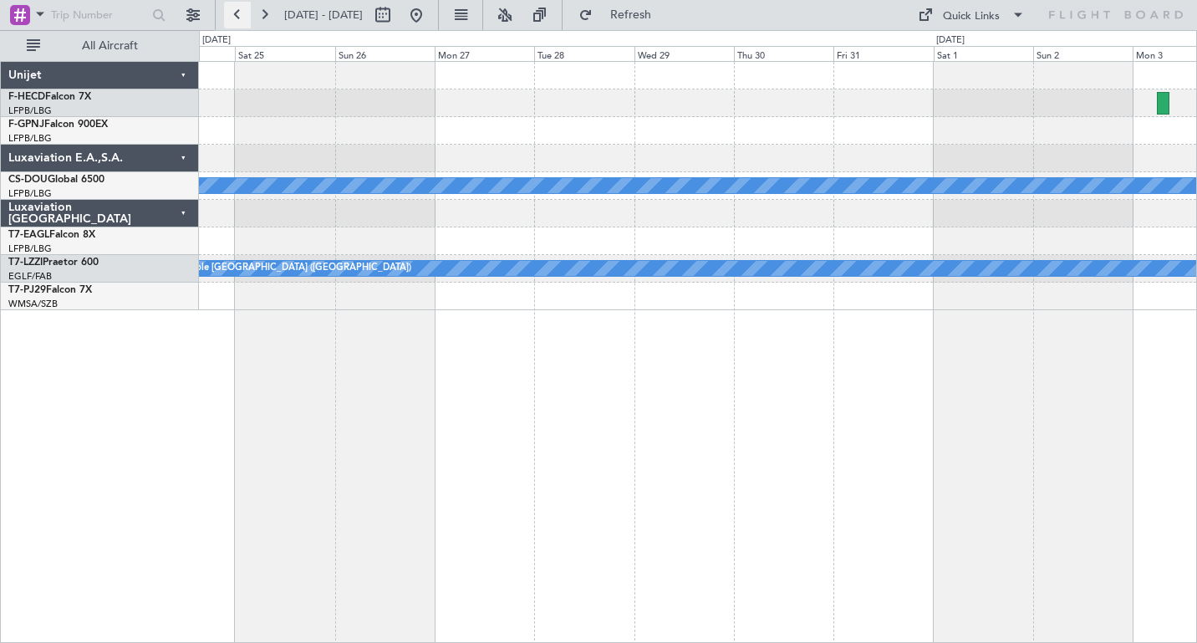
click at [234, 10] on button at bounding box center [237, 15] width 27 height 27
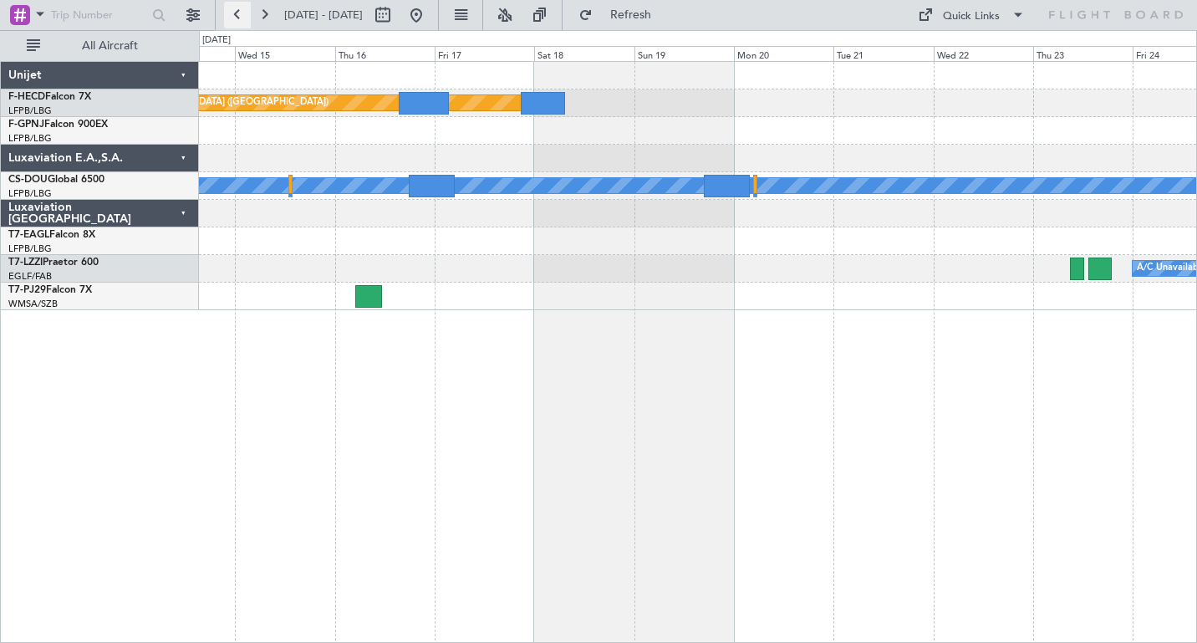
click at [234, 10] on button at bounding box center [237, 15] width 27 height 27
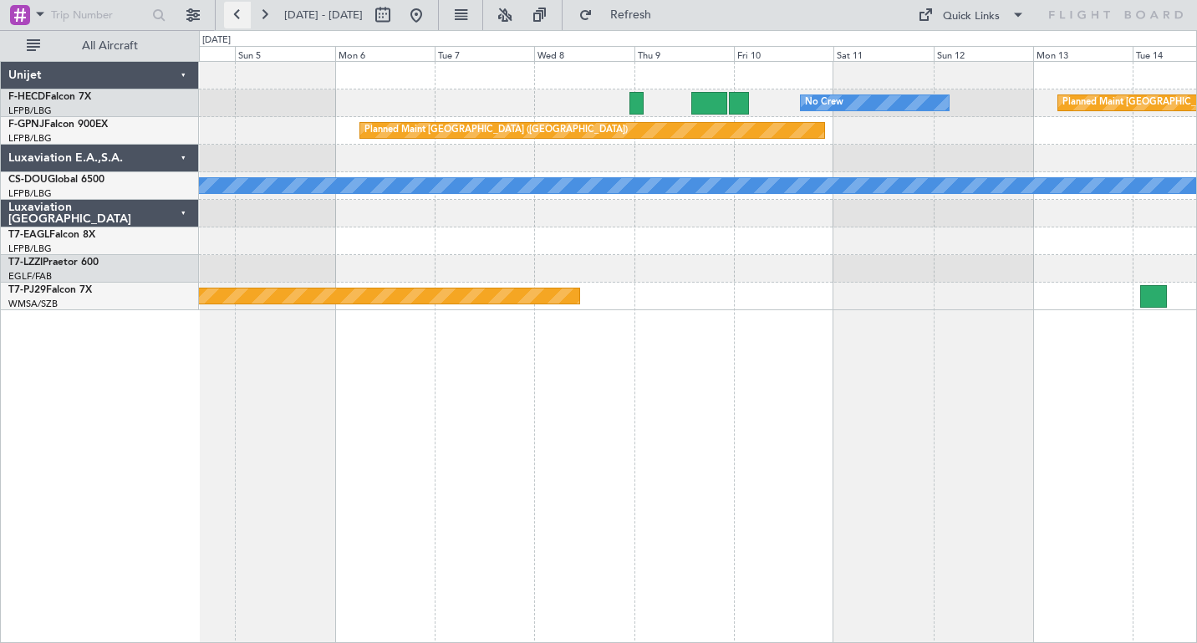
click at [234, 10] on button at bounding box center [237, 15] width 27 height 27
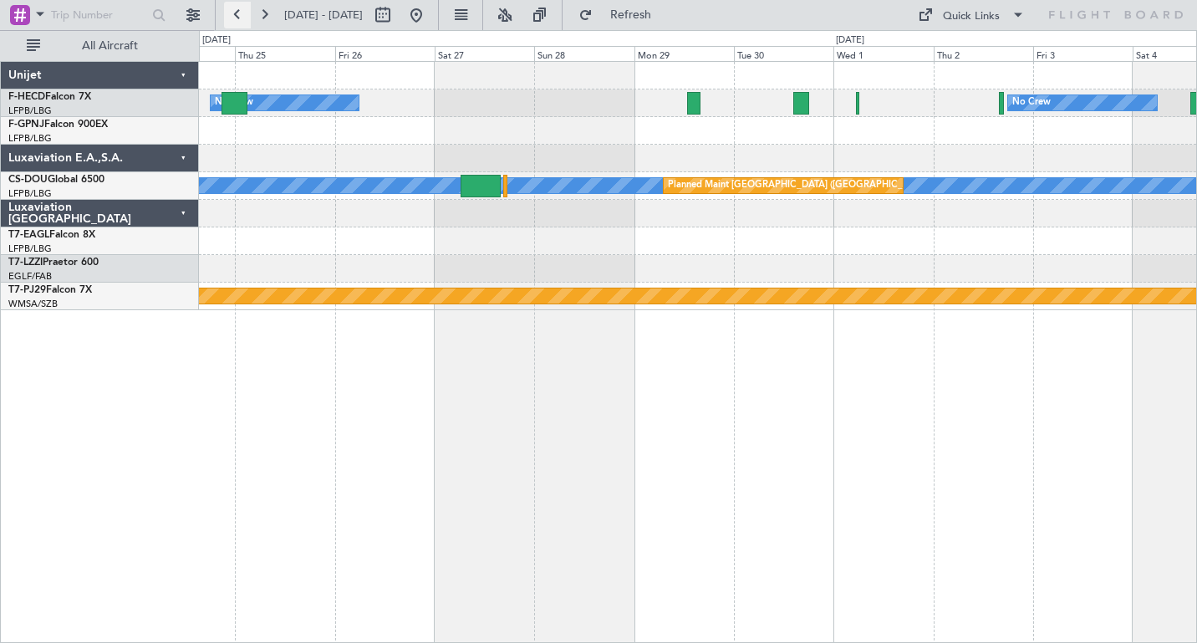
click at [234, 10] on button at bounding box center [237, 15] width 27 height 27
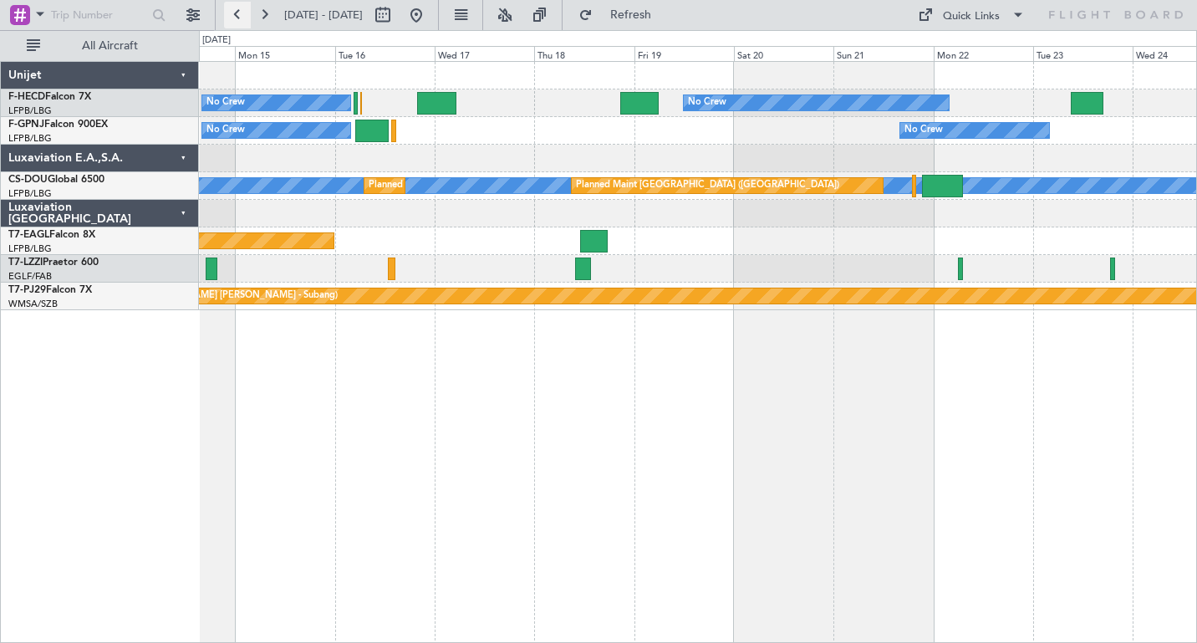
click at [234, 10] on button at bounding box center [237, 15] width 27 height 27
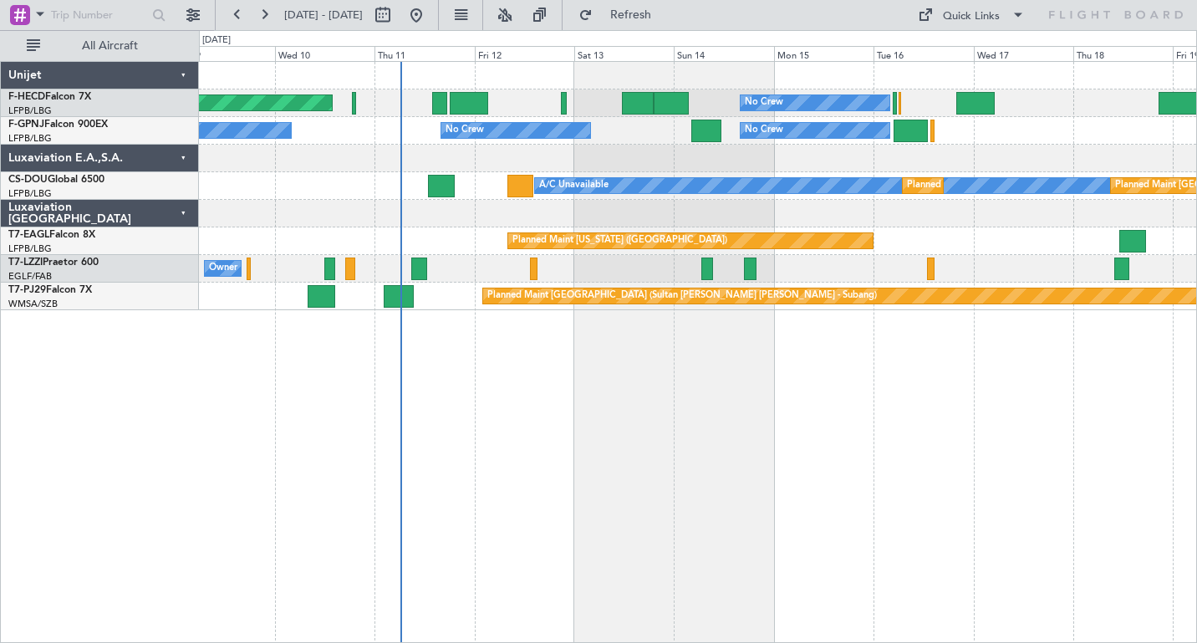
click at [211, 182] on div "A/C Unavailable Planned Maint [GEOGRAPHIC_DATA] ([GEOGRAPHIC_DATA]) Planned Mai…" at bounding box center [697, 186] width 997 height 28
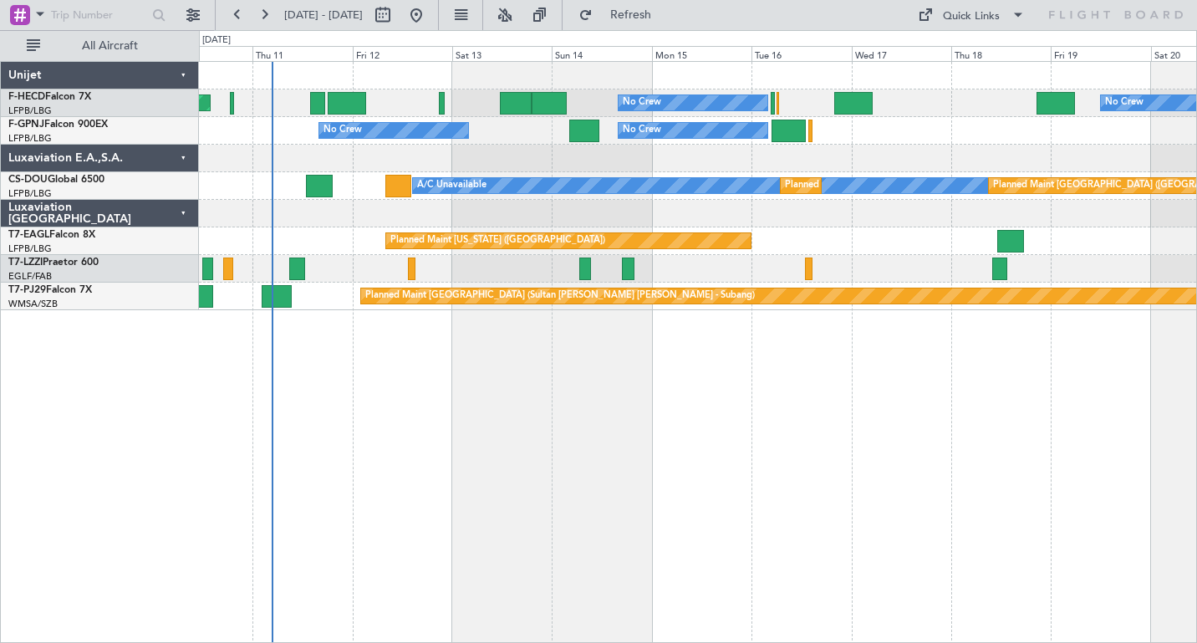
click at [705, 394] on div "Planned Maint [GEOGRAPHIC_DATA] ([GEOGRAPHIC_DATA]) No Crew No Crew No Crew No …" at bounding box center [698, 352] width 998 height 582
